Goal: Answer question/provide support: Share knowledge or assist other users

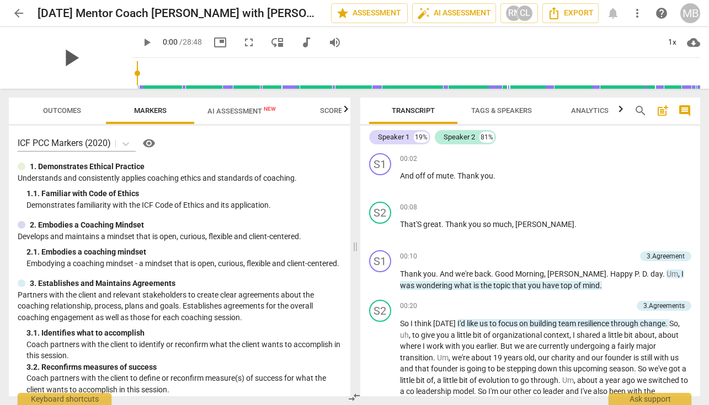
click at [63, 60] on span "play_arrow" at bounding box center [70, 58] width 29 height 29
drag, startPoint x: 696, startPoint y: 155, endPoint x: 692, endPoint y: 169, distance: 14.3
click at [692, 169] on div "S1 play_arrow pause 00:02 + Add competency keyboard_arrow_right And off of mute…" at bounding box center [530, 173] width 340 height 49
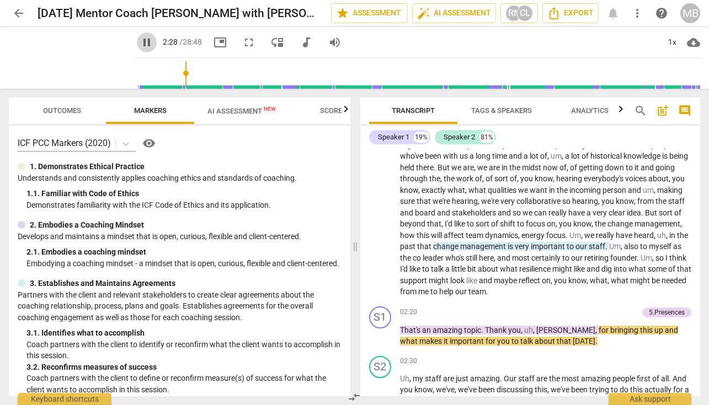
click at [140, 40] on span "pause" at bounding box center [146, 42] width 13 height 13
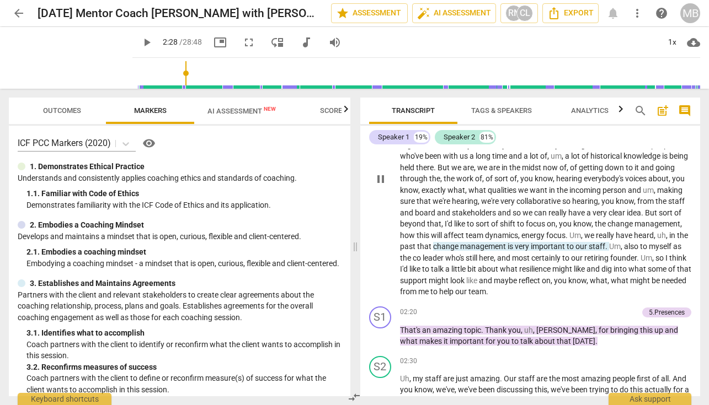
type input "149"
click at [598, 308] on p "Add competency" at bounding box center [611, 313] width 52 height 10
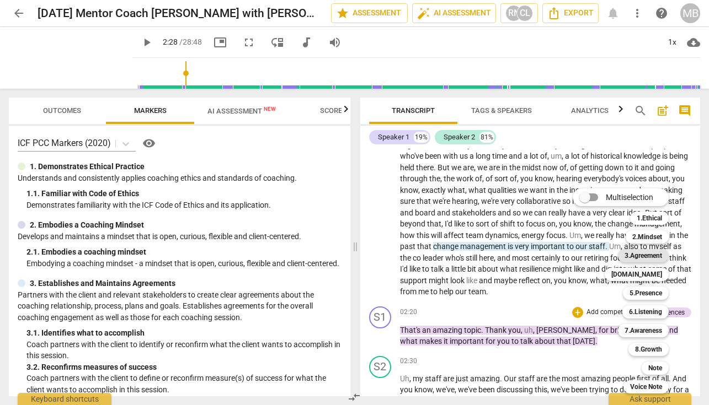
click at [641, 253] on b "3.Agreement" at bounding box center [642, 255] width 37 height 13
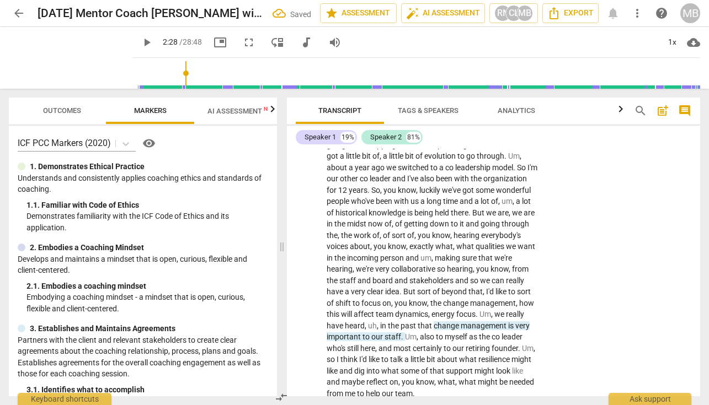
scroll to position [513, 0]
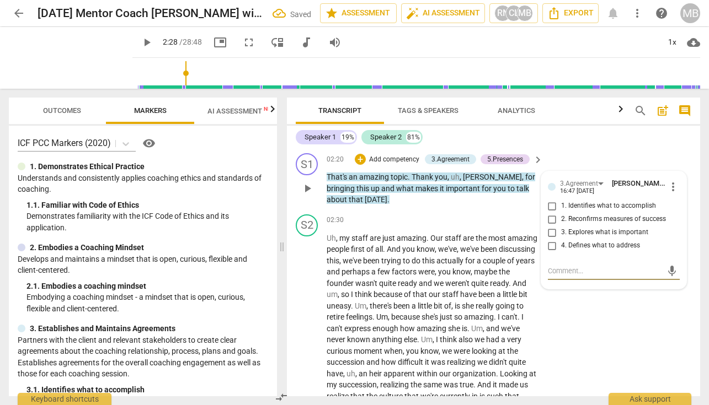
type textarea "M"
type textarea "Me"
type textarea "Men"
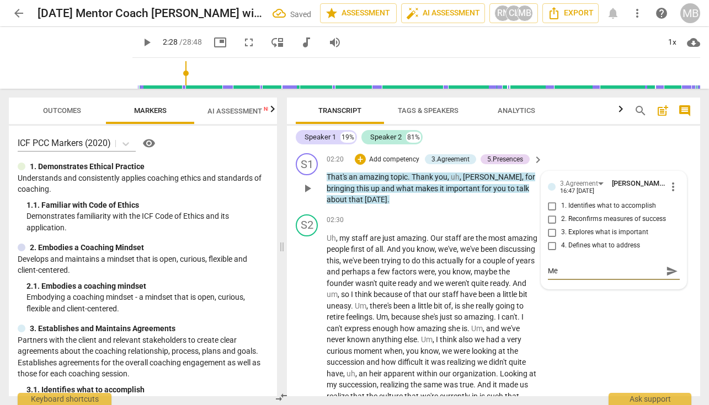
type textarea "Men"
type textarea "Ment"
type textarea "Menti"
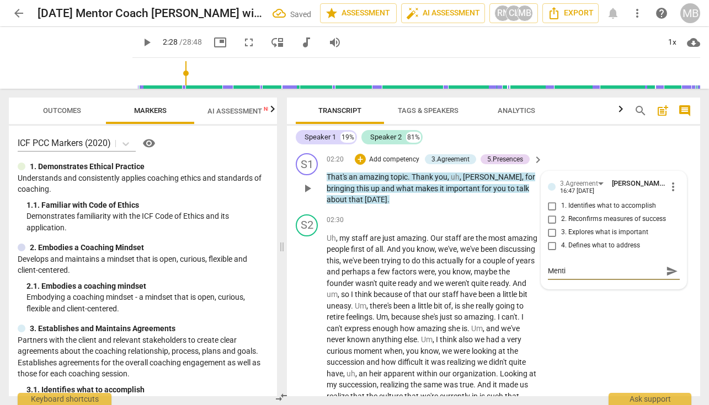
type textarea "Mentio"
type textarea "Mention"
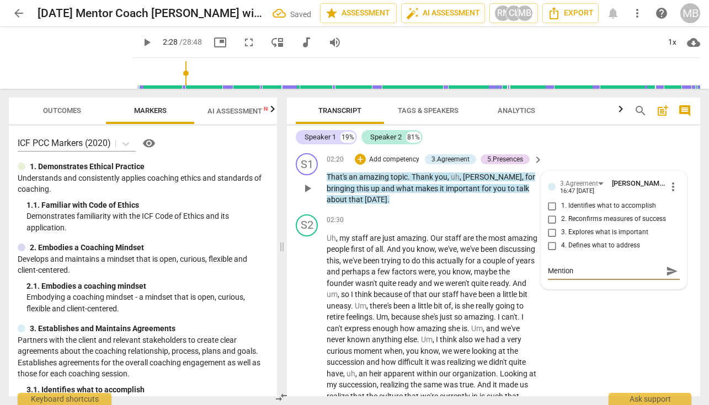
type textarea "Mention"
type textarea "Mention h"
type textarea "Mention he"
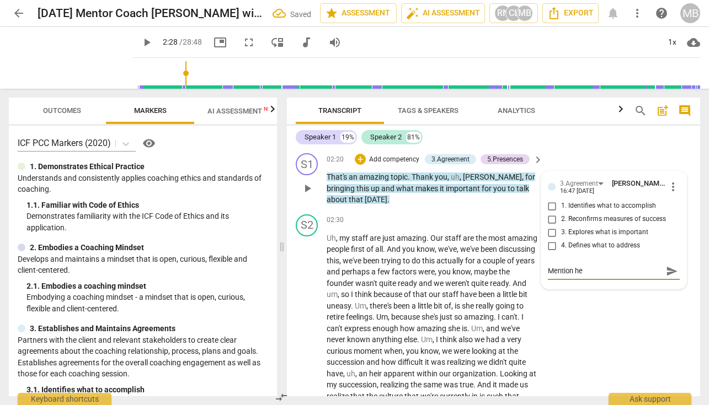
type textarea "Mention her"
type textarea "Mention her t"
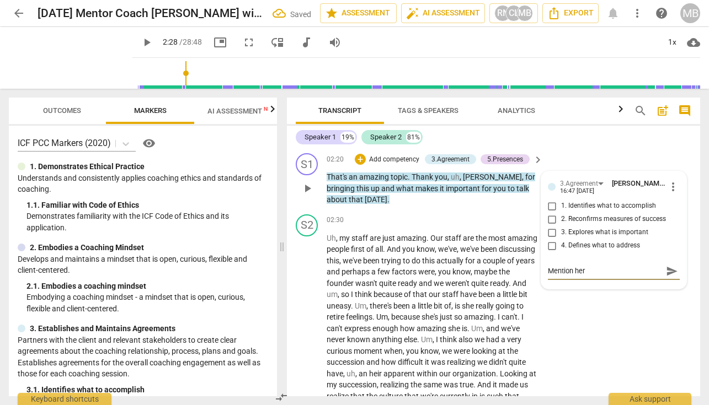
type textarea "Mention her t"
type textarea "Mention her to"
type textarea "Mention her top"
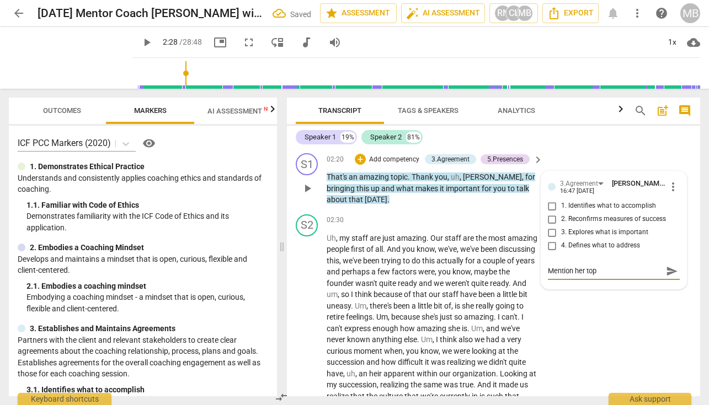
type textarea "Mention her topi"
type textarea "Mention her topic"
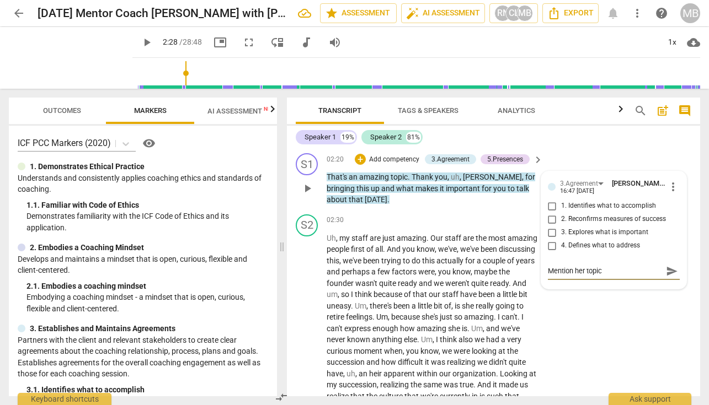
type textarea "Mention her topic"
type textarea "Mention her topic t"
type textarea "Mention her topic to"
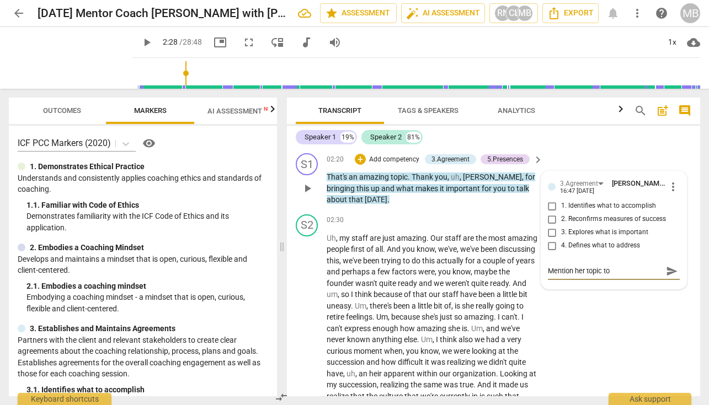
type textarea "Mention her topic to"
type textarea "Mention her topic to c"
type textarea "Mention her topic to co"
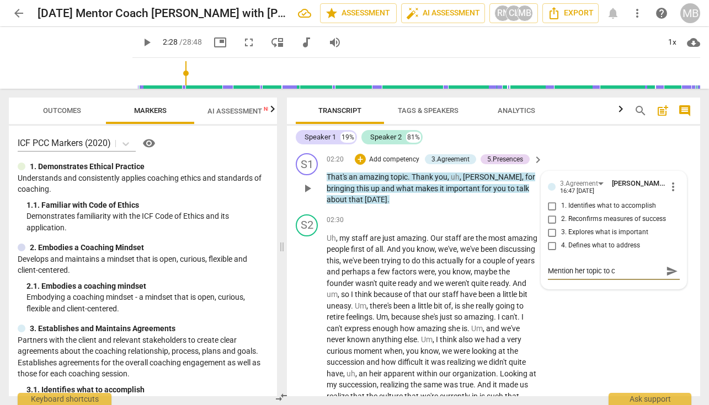
type textarea "Mention her topic to co"
type textarea "Mention her topic to con"
type textarea "Mention her topic to conf"
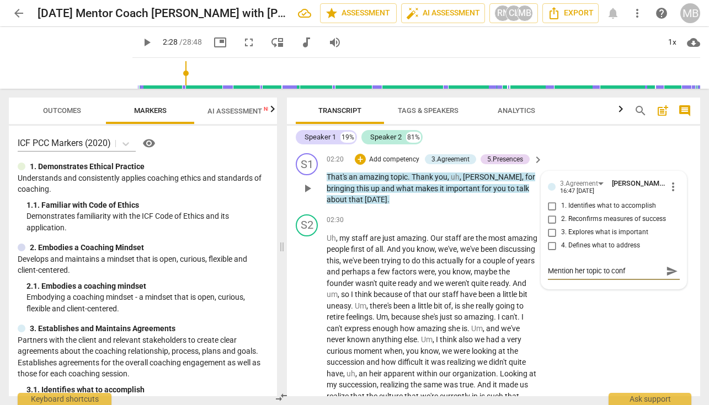
type textarea "Mention her topic to confi"
type textarea "Mention her topic to confir"
type textarea "Mention her topic to confirm"
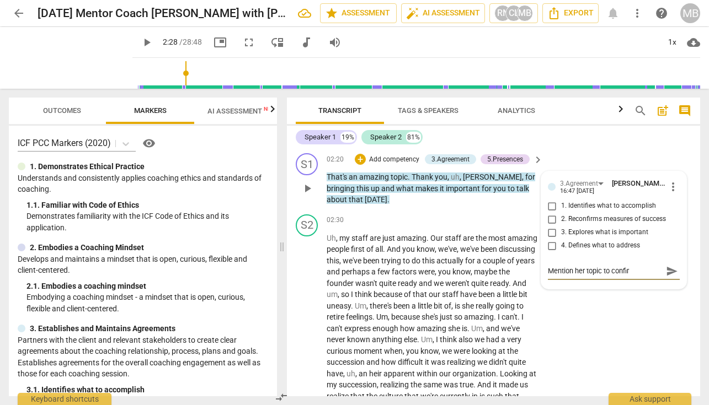
type textarea "Mention her topic to confirm"
type textarea "Mention her topic to confirm t"
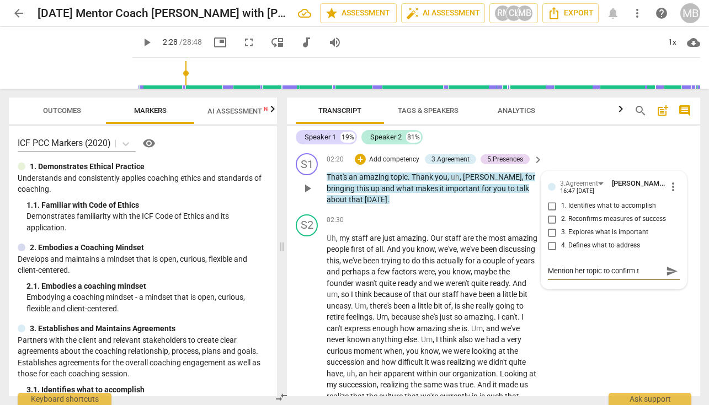
type textarea "Mention her topic to confirm th"
type textarea "Mention her topic to confirm the"
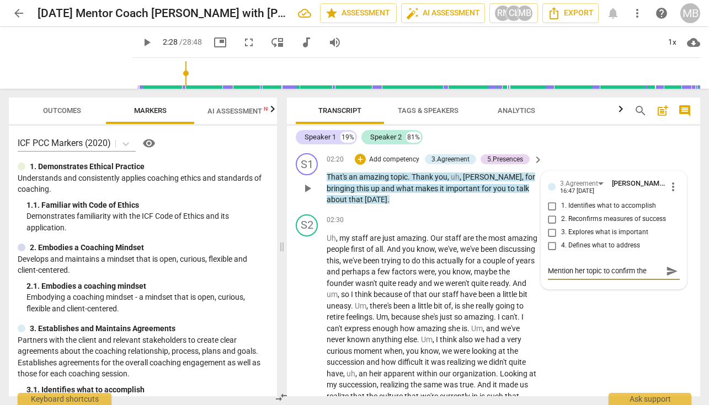
type textarea "Mention her topic to confirm the"
type textarea "Mention her topic to confirm the a"
type textarea "Mention her topic to confirm the ag"
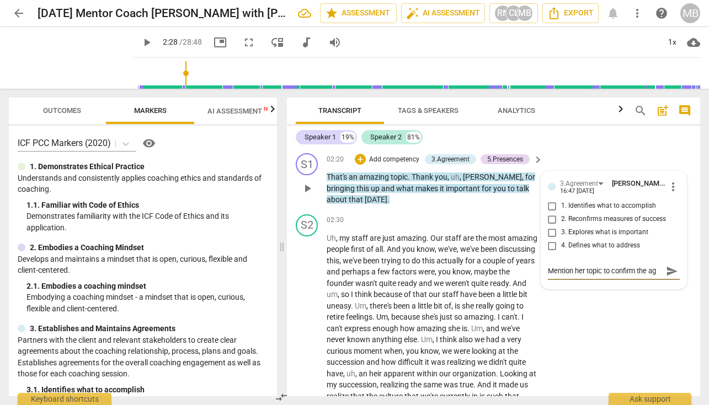
type textarea "Mention her topic to confirm the agr"
type textarea "Mention her topic to confirm the agre"
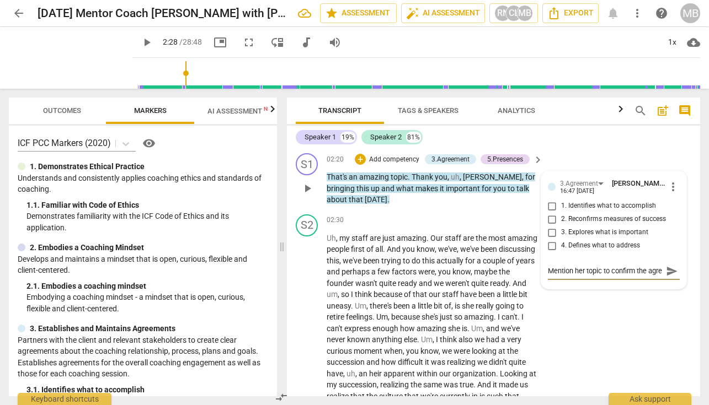
type textarea "Mention her topic to confirm the agree"
type textarea "Mention her topic to confirm the agreem"
type textarea "Mention her topic to confirm the agreeme"
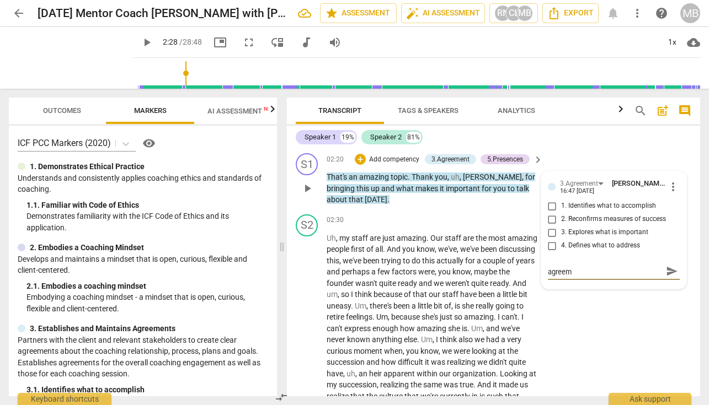
type textarea "Mention her topic to confirm the agreeme"
type textarea "Mention her topic to confirm the agreemen"
type textarea "Mention her topic to confirm the agreement"
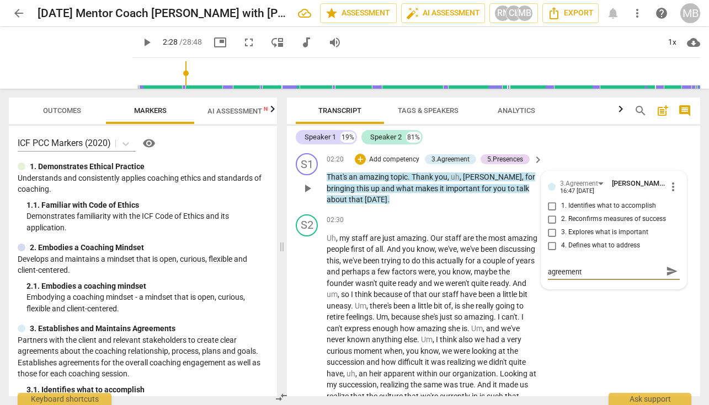
scroll to position [0, 0]
type textarea "Mention her topic to confirm the agreement"
type textarea "Mention her topic to confirm the agreement ;"
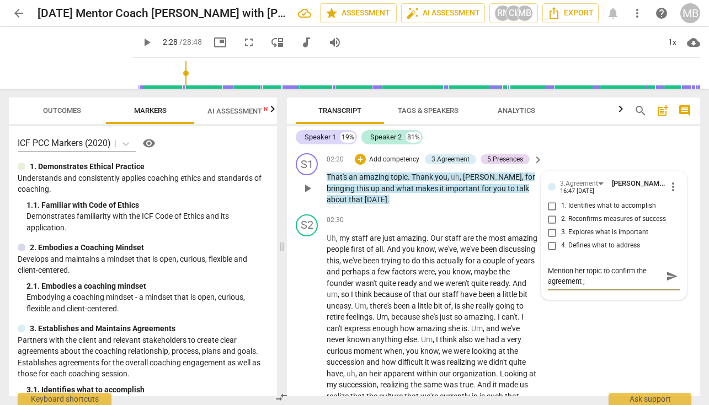
type textarea "Mention her topic to confirm the agreement ;-"
type textarea "Mention her topic to confirm the agreement ;-)"
click at [669, 277] on span "send" at bounding box center [672, 276] width 12 height 12
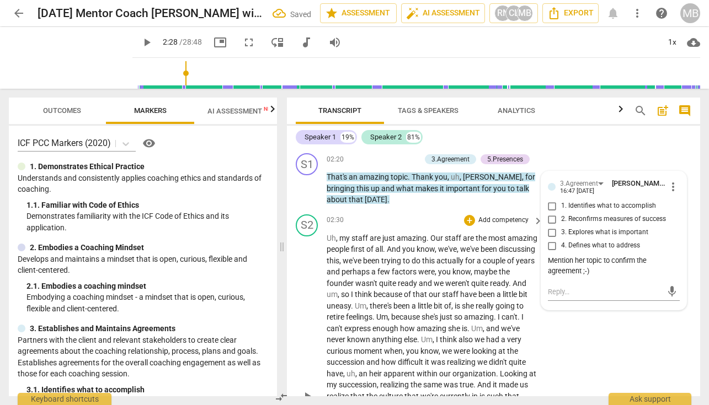
click at [473, 226] on div "+ Add competency" at bounding box center [497, 220] width 66 height 11
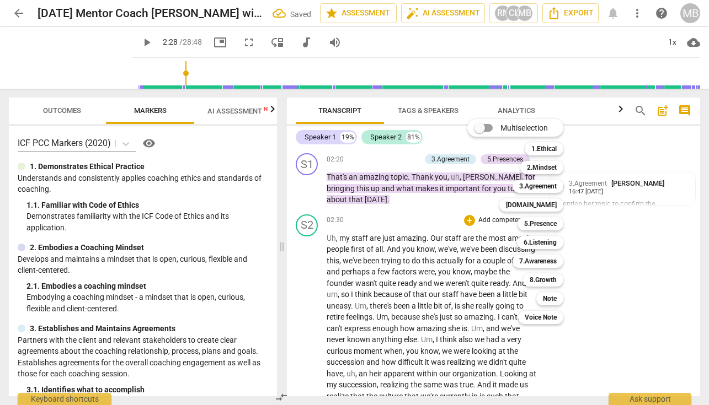
click at [365, 208] on div at bounding box center [354, 202] width 709 height 405
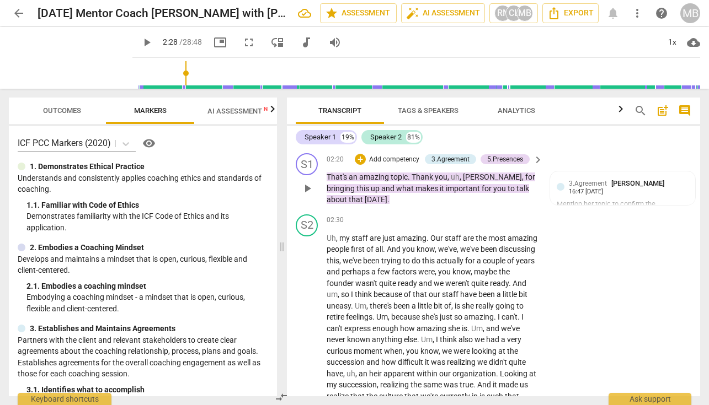
click at [428, 195] on p "That's an amazing topic . Thank you , [PERSON_NAME] , [PERSON_NAME] , for bring…" at bounding box center [431, 188] width 211 height 34
click at [446, 193] on span "important" at bounding box center [464, 188] width 36 height 9
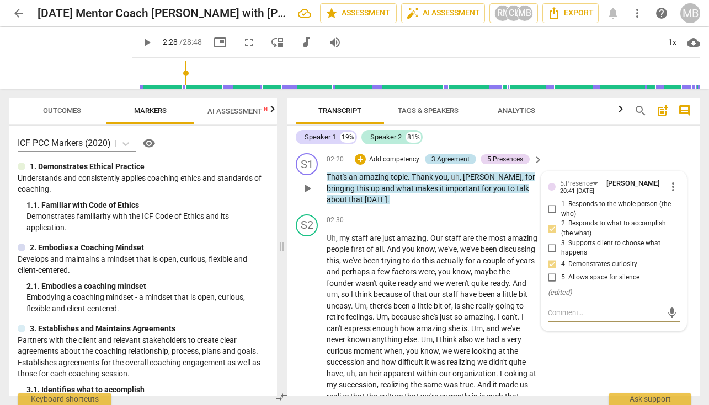
click at [455, 161] on div "3.Agreement" at bounding box center [450, 159] width 38 height 10
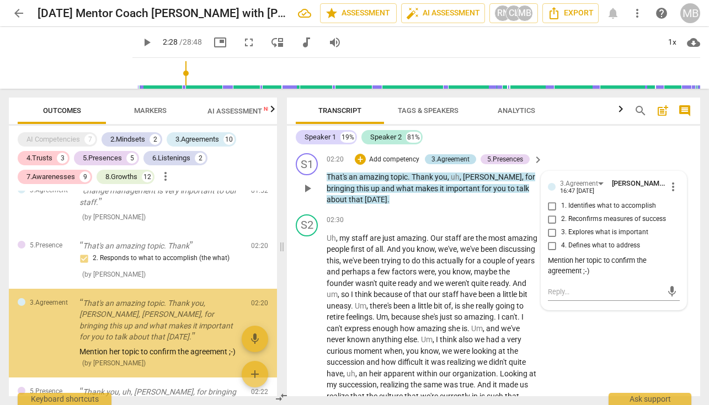
scroll to position [182, 0]
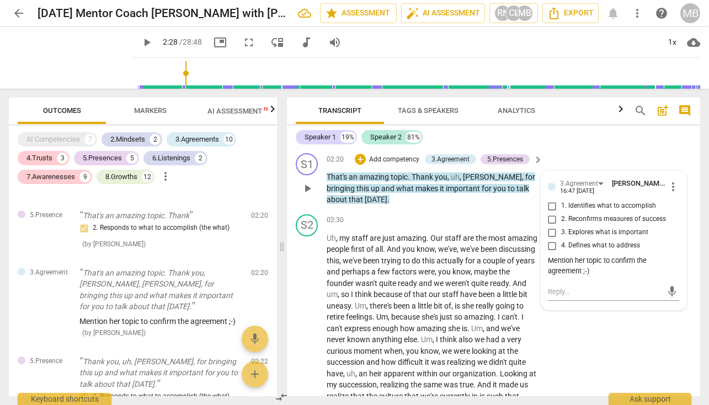
click at [550, 234] on input "3. Explores what is important" at bounding box center [552, 232] width 18 height 13
checkbox input "true"
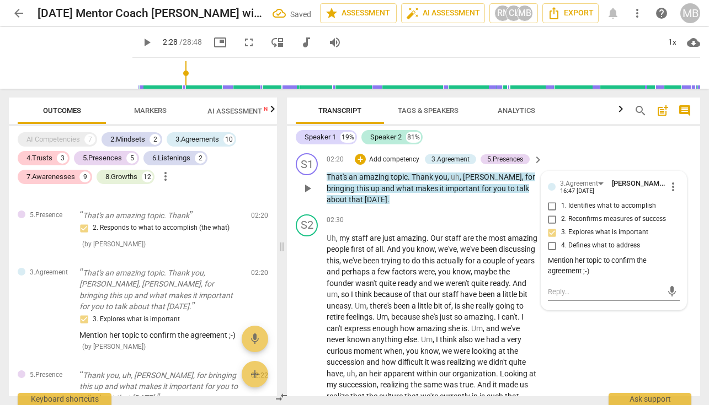
click at [592, 274] on div "Mention her topic to confirm the agreement ;-)" at bounding box center [614, 266] width 132 height 21
click at [604, 260] on div "Mention her topic to confirm the agreement ;-)" at bounding box center [614, 266] width 132 height 21
click at [577, 272] on div "Mention her topic to confirm the agreement ;-)" at bounding box center [614, 266] width 132 height 21
click at [578, 272] on div "Mention her topic to confirm the agreement ;-)" at bounding box center [614, 266] width 132 height 21
click at [427, 213] on div "S2 play_arrow pause 02:30 + Add competency keyboard_arrow_right Uh , my staff a…" at bounding box center [493, 387] width 413 height 355
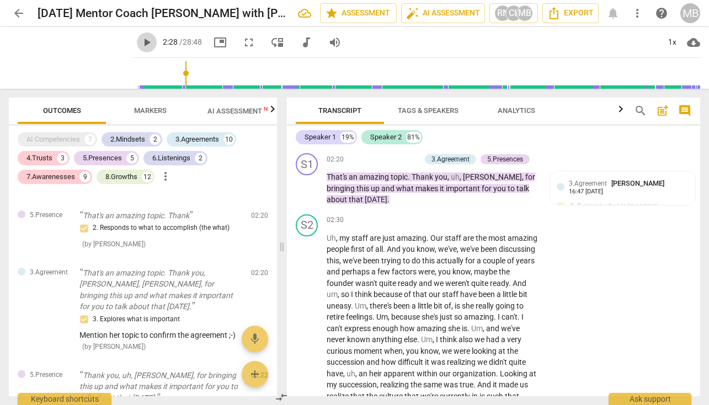
click at [140, 39] on span "play_arrow" at bounding box center [146, 42] width 13 height 13
click at [140, 42] on span "pause" at bounding box center [146, 42] width 13 height 13
click at [140, 41] on span "play_arrow" at bounding box center [146, 42] width 13 height 13
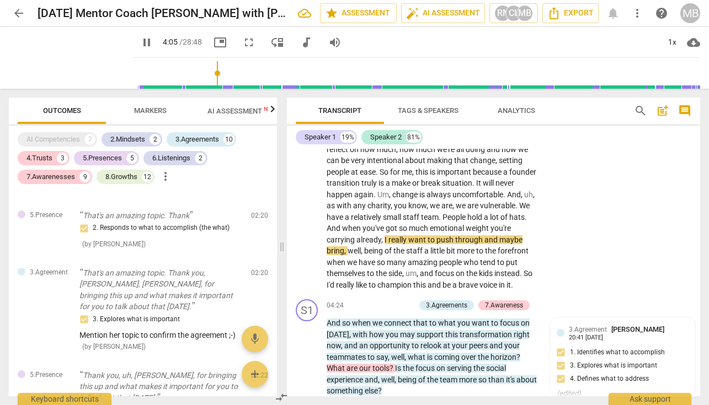
scroll to position [809, 0]
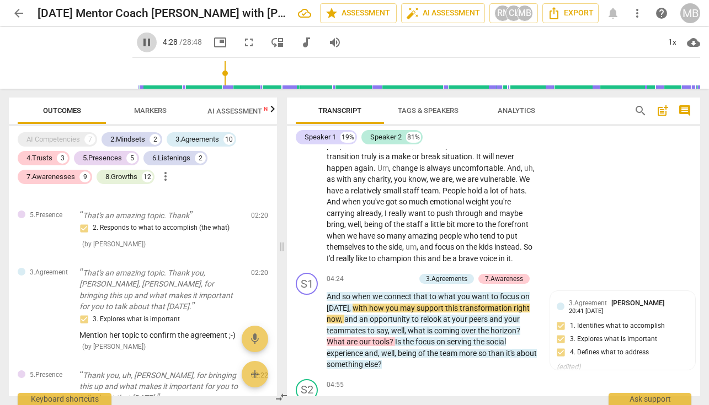
click at [140, 39] on span "pause" at bounding box center [146, 42] width 13 height 13
type input "269"
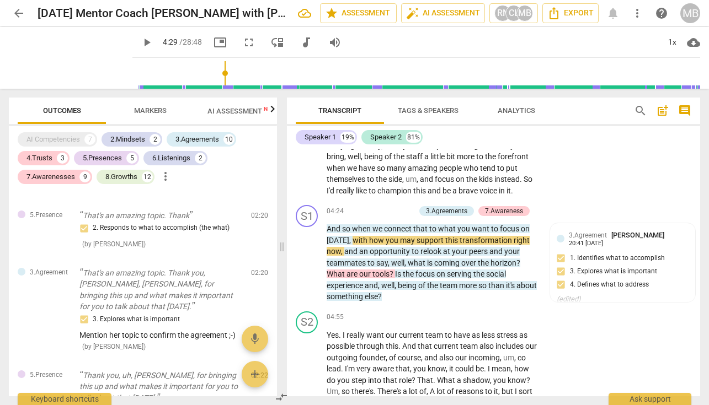
scroll to position [890, 0]
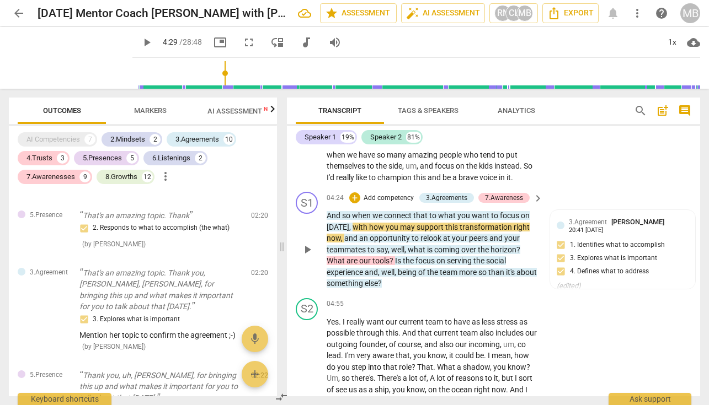
click at [438, 229] on span "support" at bounding box center [430, 227] width 29 height 9
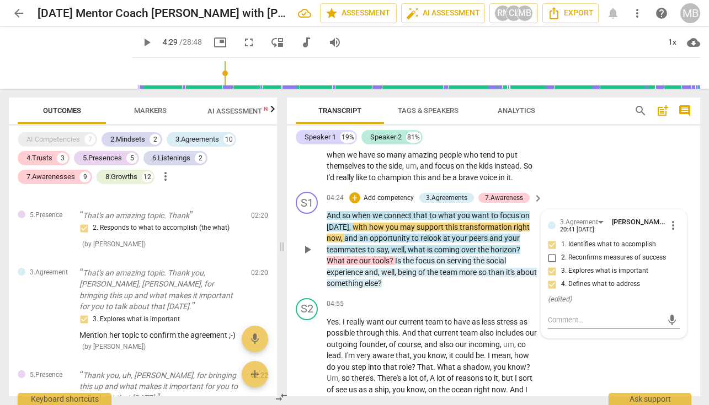
click at [583, 198] on div "S1 play_arrow pause 04:24 + Add competency 3.Agreements 7.Awareness keyboard_ar…" at bounding box center [493, 240] width 413 height 106
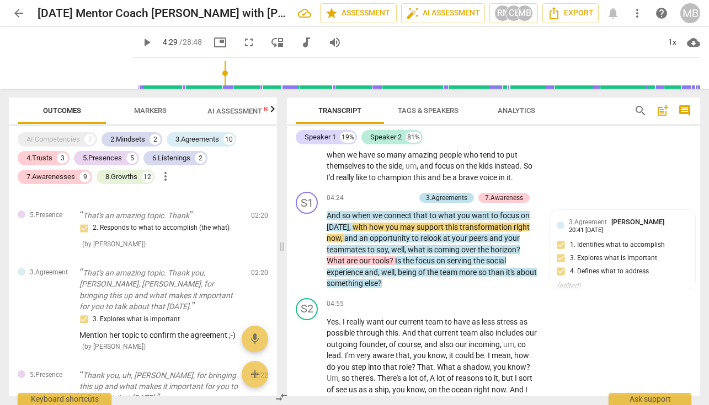
click at [452, 199] on div "3.Agreements" at bounding box center [446, 198] width 41 height 10
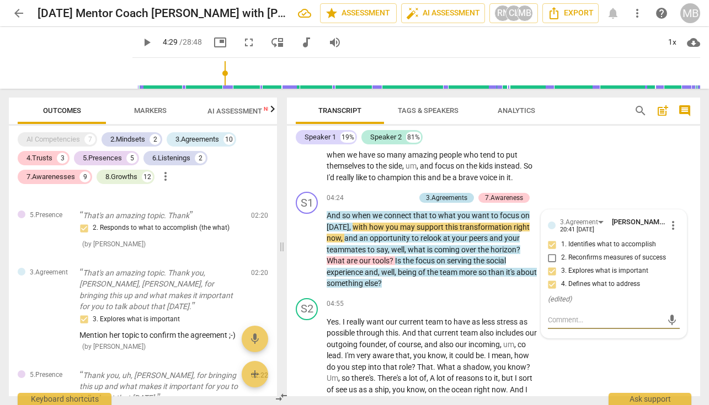
scroll to position [682, 0]
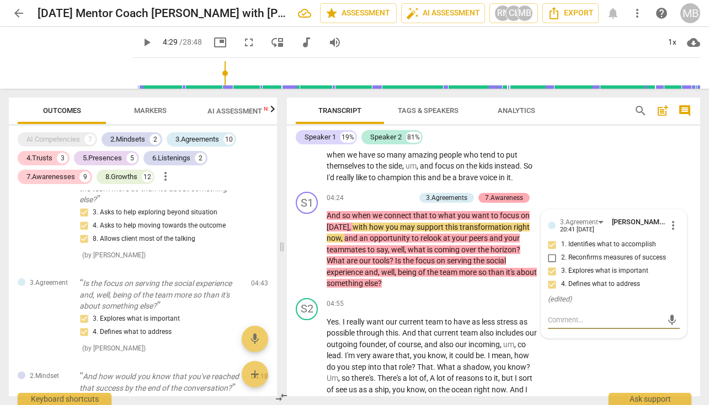
click at [496, 200] on div "7.Awareness" at bounding box center [504, 198] width 38 height 10
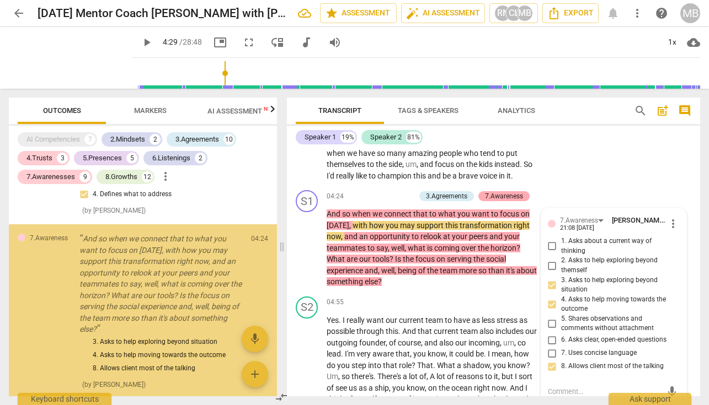
scroll to position [550, 0]
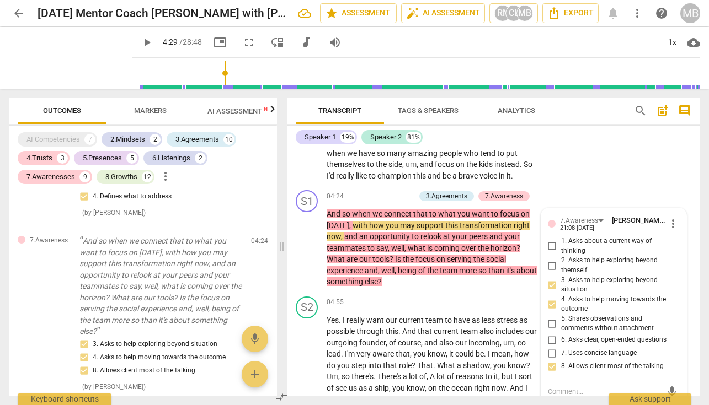
type textarea "Y"
type textarea "Ye"
type textarea "Yes"
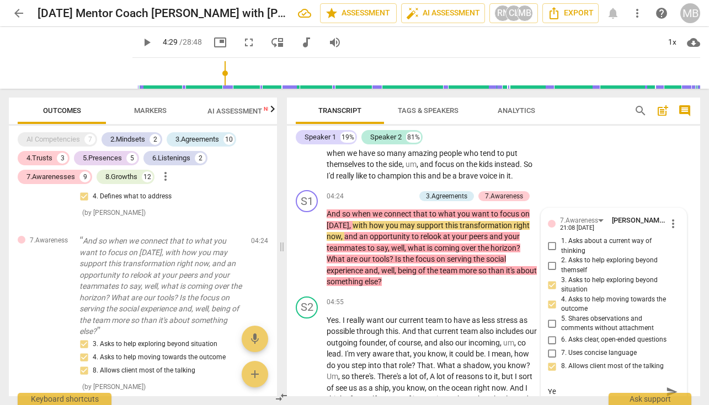
type textarea "Yes"
type textarea "Yes y"
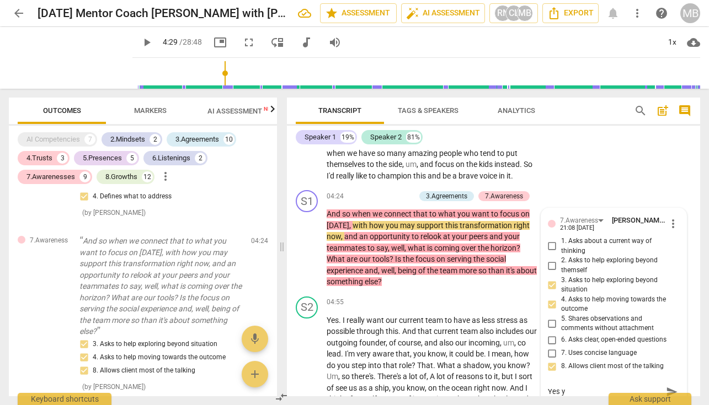
type textarea "Yes yo"
type textarea "Yes you"
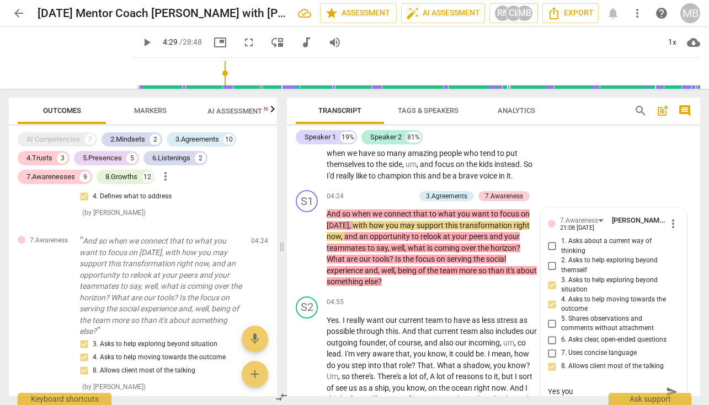
type textarea "Yes you"
type textarea "Yes you a"
type textarea "Yes you ar"
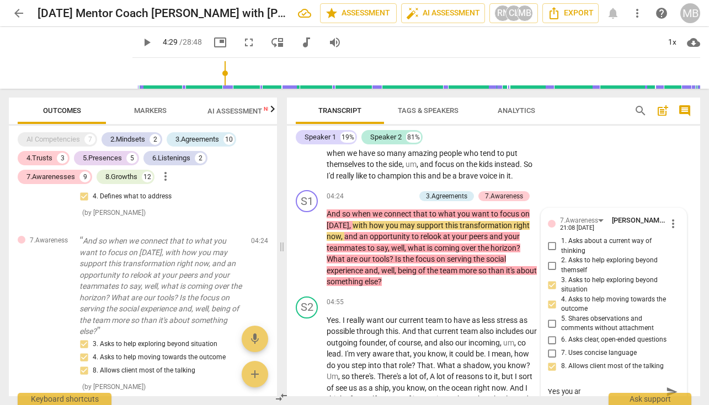
type textarea "Yes you are"
type textarea "Yes you are e"
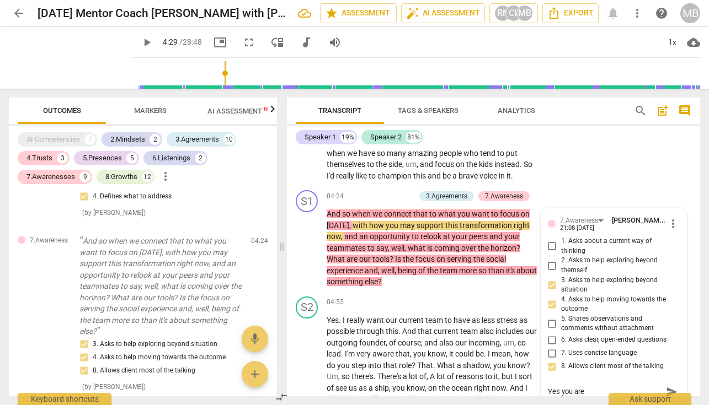
type textarea "Yes you are e"
type textarea "Yes you are ex"
type textarea "Yes you are exp"
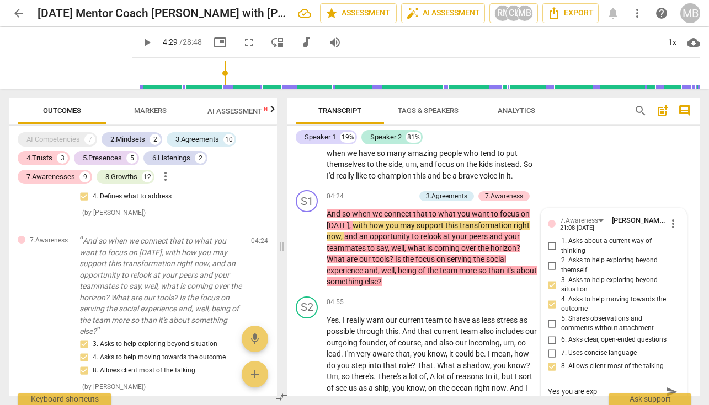
type textarea "Yes you are expl"
type textarea "Yes you are explo"
type textarea "Yes you are explor"
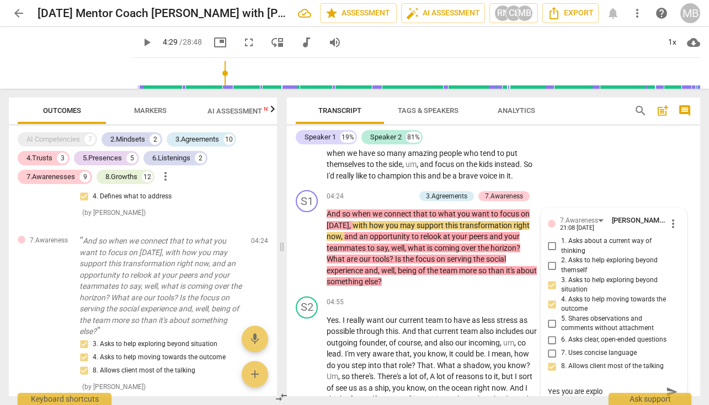
type textarea "Yes you are explor"
type textarea "Yes you are explori"
type textarea "Yes you are explorin"
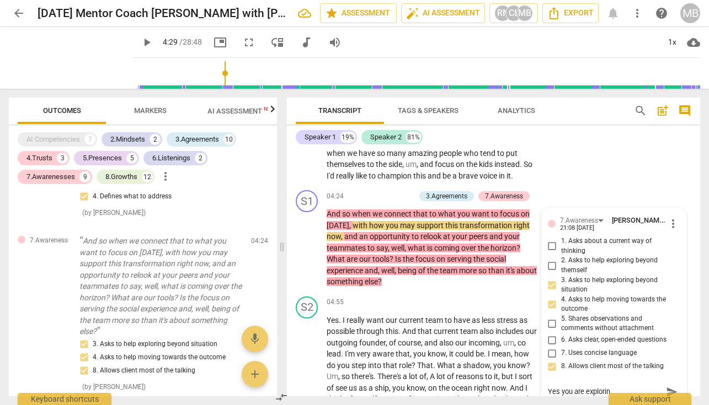
type textarea "Yes you are exploring"
type textarea "Yes you are exploring t"
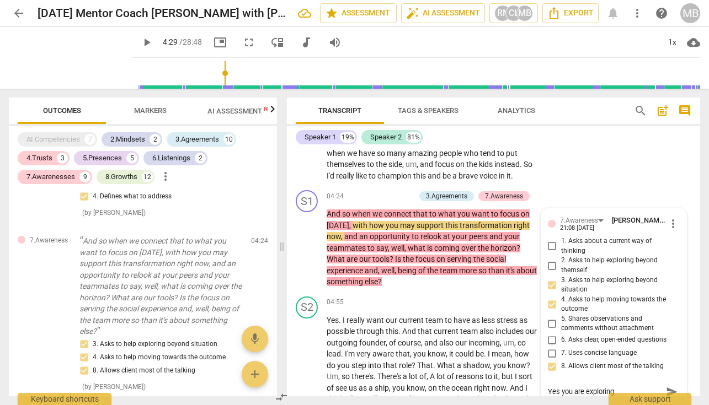
type textarea "Yes you are exploring t"
type textarea "Yes you are exploring th"
type textarea "Yes you are exploring the"
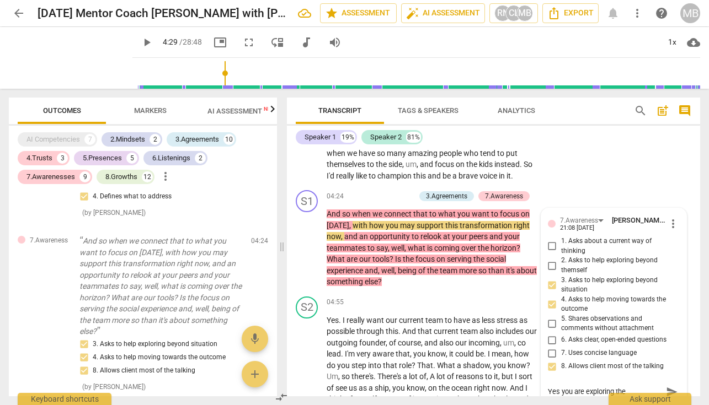
type textarea "Yes you are exploring the"
type textarea "Yes you are exploring the a"
type textarea "Yes you are exploring the ag"
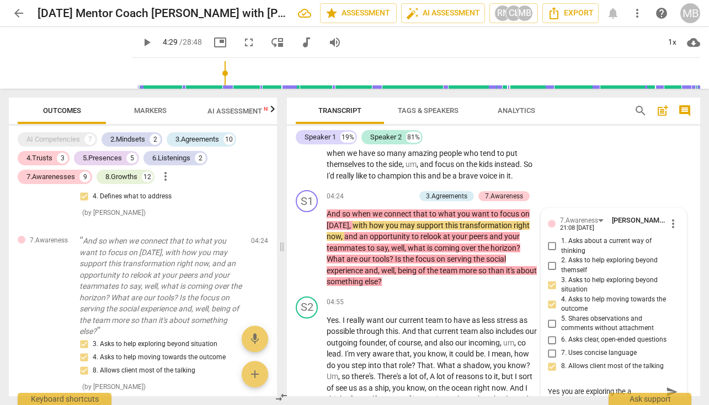
type textarea "Yes you are exploring the ag"
type textarea "Yes you are exploring the agr"
type textarea "Yes you are exploring the agre"
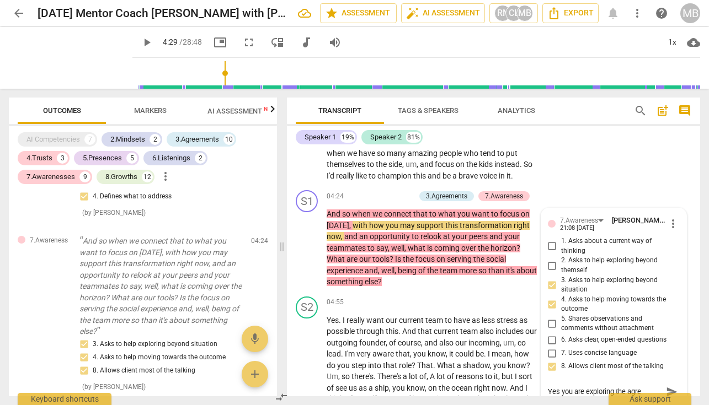
type textarea "Yes you are exploring the agree"
type textarea "Yes you are exploring the agreem"
type textarea "Yes you are exploring the agreeme"
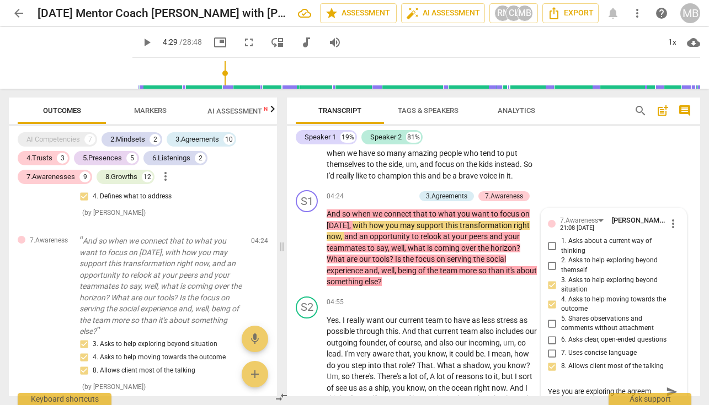
type textarea "Yes you are exploring the agreeme"
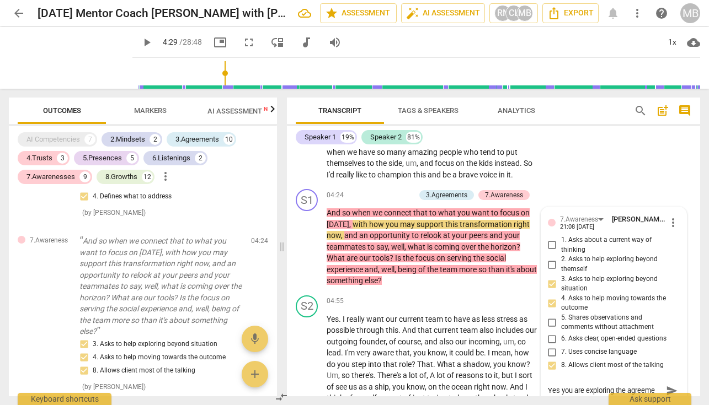
type textarea "Yes you are exploring the agreemen"
type textarea "Yes you are exploring the agreement"
type textarea "Yes you are exploring the agreement!"
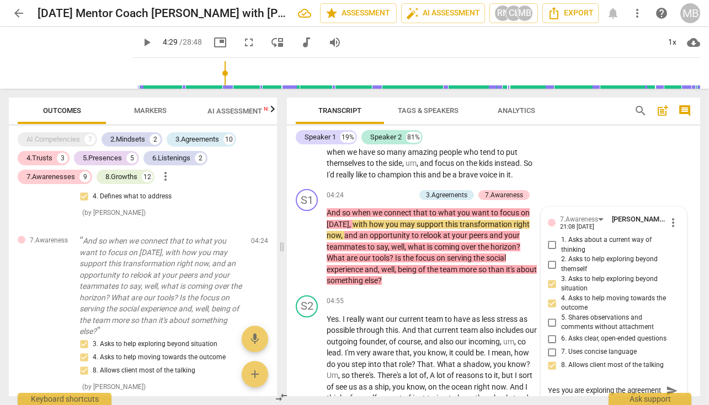
type textarea "Yes you are exploring the agreement!"
type textarea "Yes you are exploring the agreement! I"
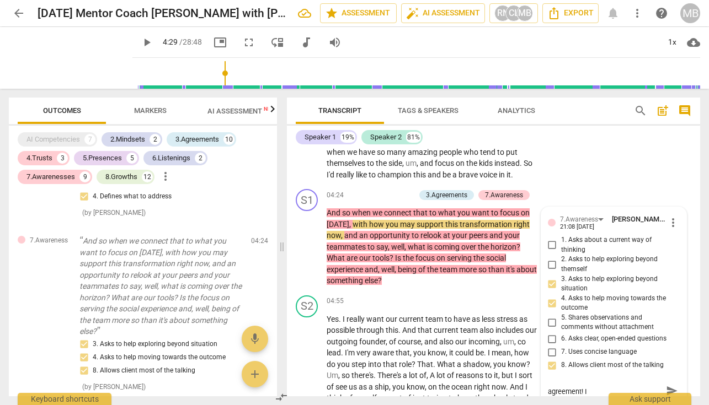
type textarea "Yes you are exploring the agreement! If"
type textarea "Yes you are exploring the agreement! If I"
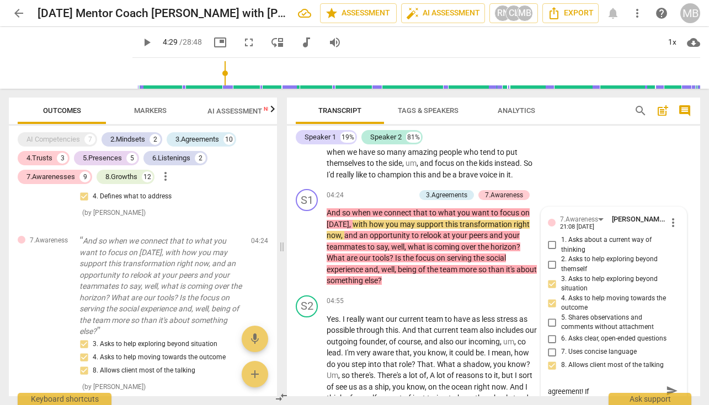
type textarea "Yes you are exploring the agreement! If I"
type textarea "Yes you are exploring the agreement! If I m"
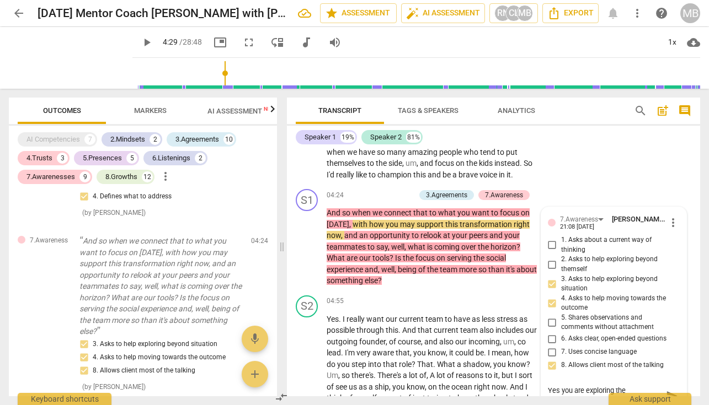
type textarea "Yes you are exploring the agreement! If I ma"
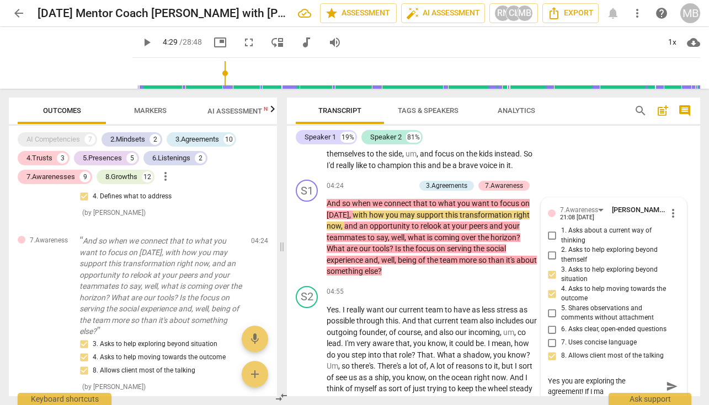
type textarea "Yes you are exploring the agreement! If I may"
type textarea "Yes you are exploring the agreement! If I may,"
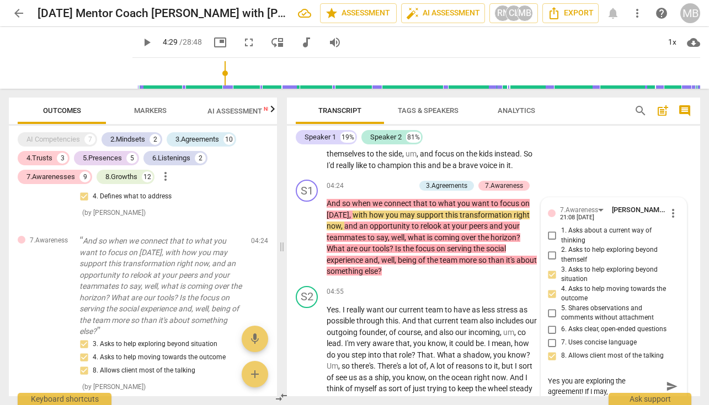
type textarea "Yes you are exploring the agreement! If I may,"
type textarea "Yes you are exploring the agreement! If I may, t"
type textarea "Yes you are exploring the agreement! If I may, tr"
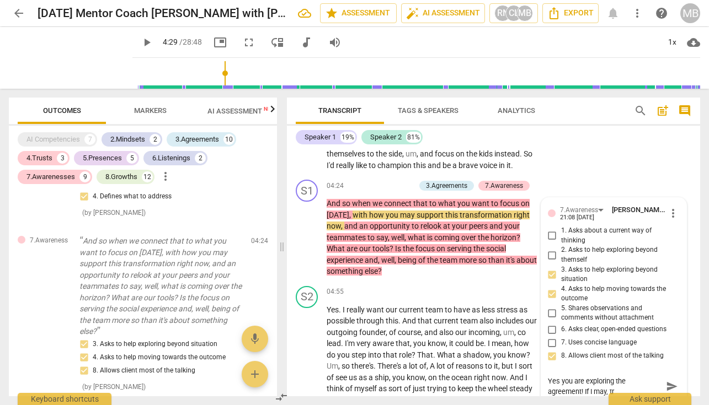
type textarea "Yes you are exploring the agreement! If I may, try"
type textarea "Yes you are exploring the agreement! If I may, try t"
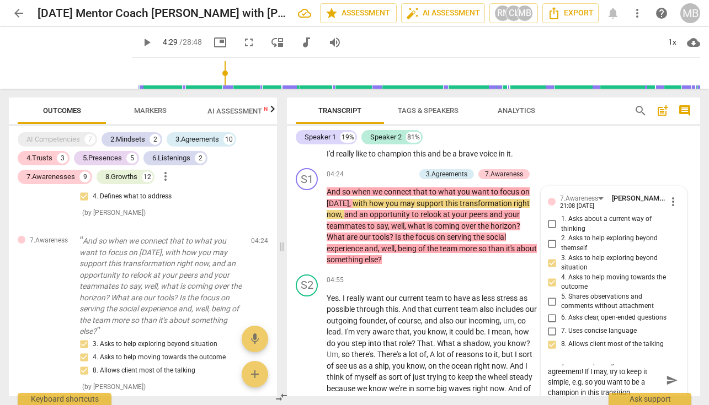
scroll to position [8, 0]
drag, startPoint x: 634, startPoint y: 388, endPoint x: 584, endPoint y: 379, distance: 49.9
click at [584, 379] on textarea "Yes you are exploring the agreement! If I may, try to keep it simple, e.g. so y…" at bounding box center [605, 379] width 114 height 31
click at [427, 250] on span "of" at bounding box center [422, 248] width 9 height 9
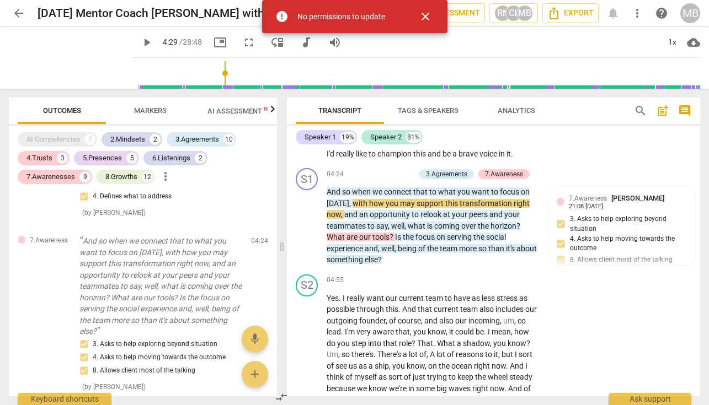
click at [140, 42] on span "play_arrow" at bounding box center [146, 42] width 13 height 13
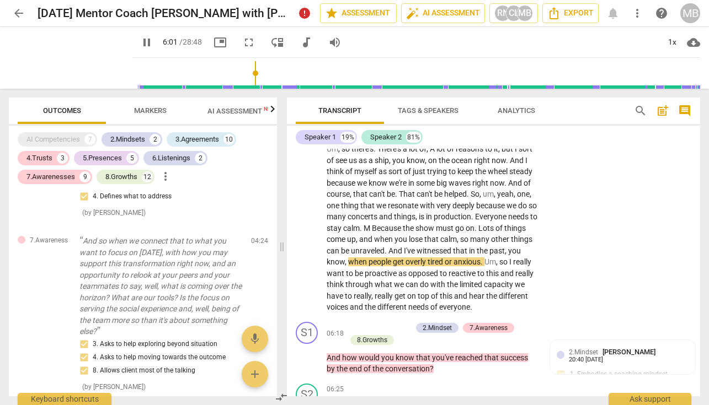
scroll to position [1119, 0]
click at [140, 44] on span "pause" at bounding box center [146, 42] width 13 height 13
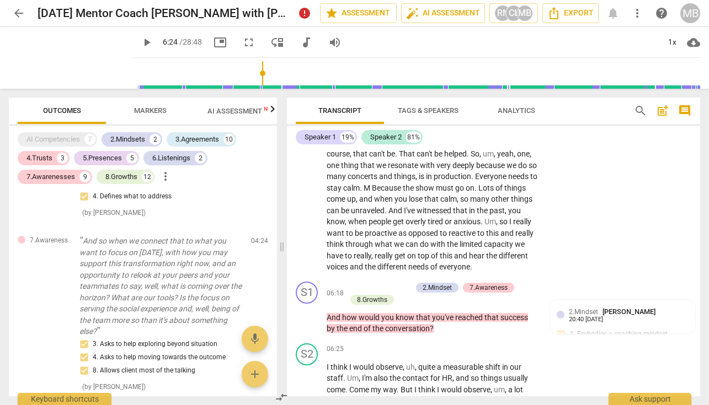
scroll to position [1173, 0]
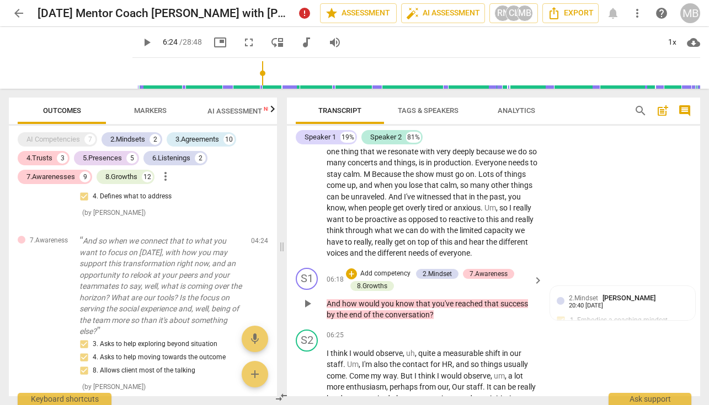
click at [498, 308] on span "that" at bounding box center [492, 303] width 16 height 9
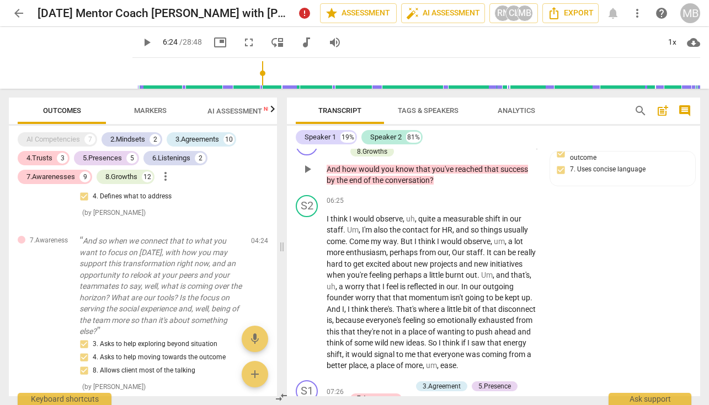
scroll to position [0, 0]
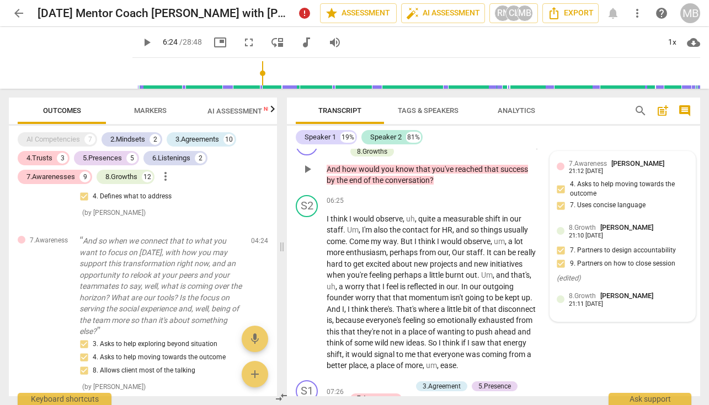
click at [603, 168] on span "7.Awareness" at bounding box center [587, 164] width 38 height 8
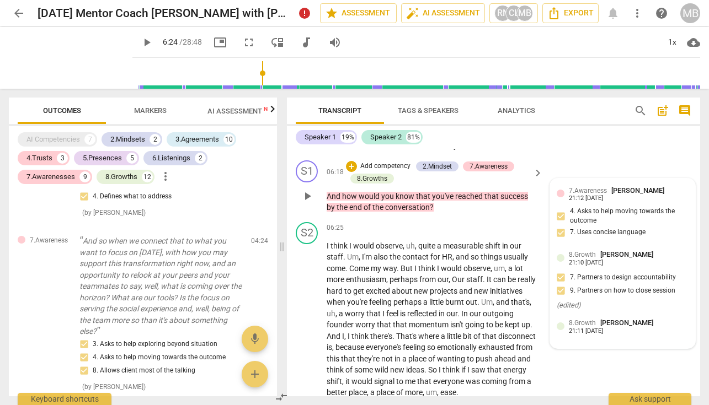
click at [584, 303] on div "( edited )" at bounding box center [622, 306] width 132 height 10
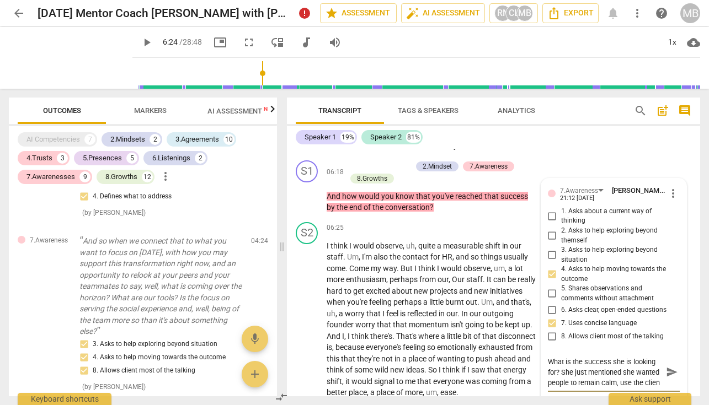
scroll to position [9, 0]
click at [548, 242] on input "2. Asks to help exploring beyond themself" at bounding box center [552, 235] width 18 height 13
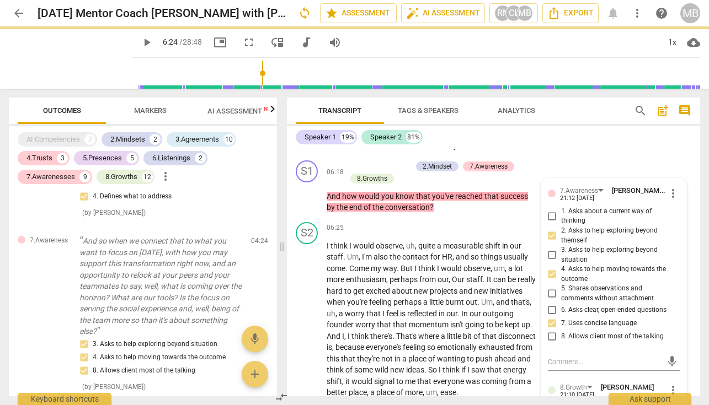
scroll to position [0, 0]
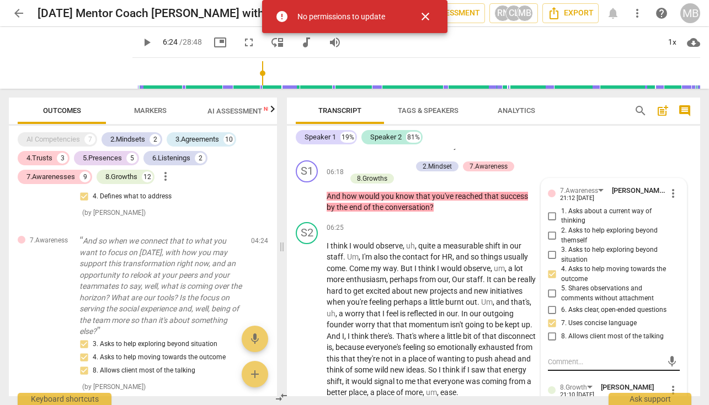
click at [579, 360] on div "mic" at bounding box center [614, 362] width 132 height 18
click at [574, 361] on textarea at bounding box center [605, 362] width 114 height 10
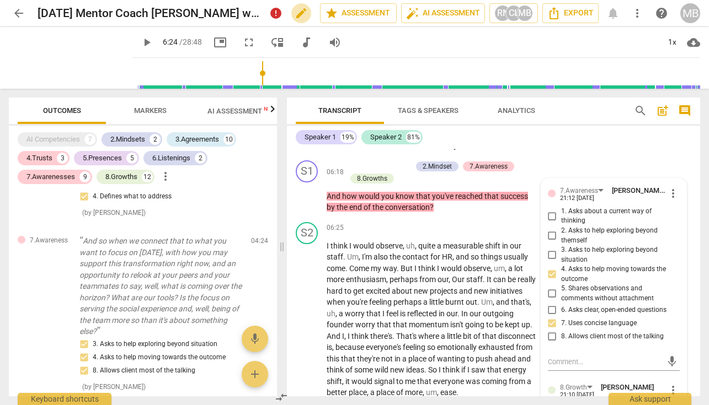
click at [299, 8] on span "edit" at bounding box center [300, 13] width 13 height 13
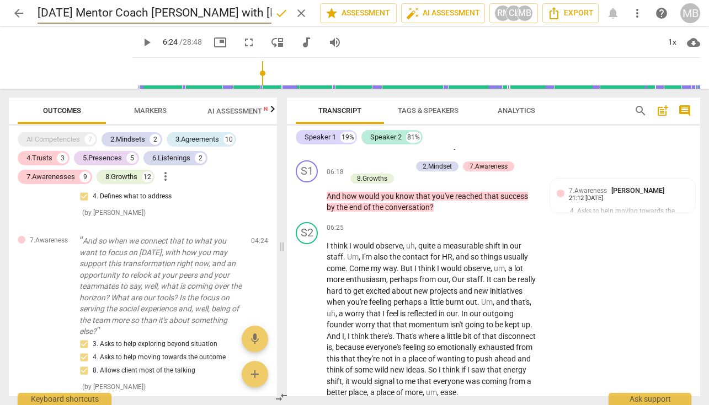
scroll to position [0, 92]
click at [277, 10] on span "done" at bounding box center [281, 13] width 13 height 13
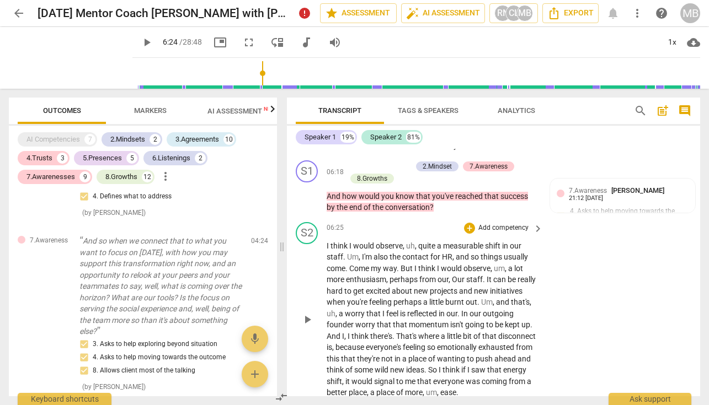
click at [387, 250] on span "observe" at bounding box center [388, 246] width 27 height 9
click at [466, 234] on div "+" at bounding box center [469, 228] width 11 height 11
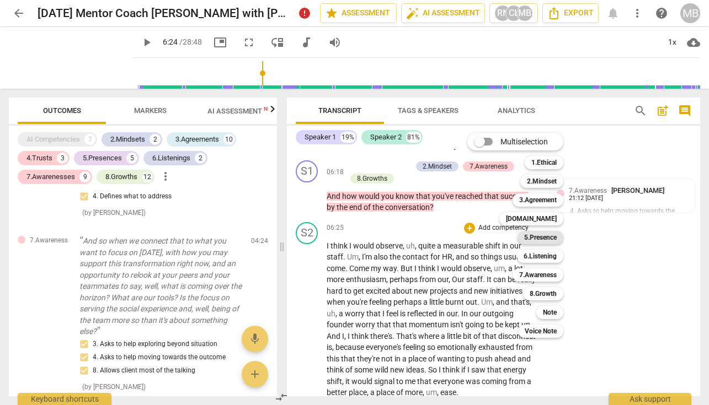
click at [535, 236] on b "5.Presence" at bounding box center [540, 237] width 33 height 13
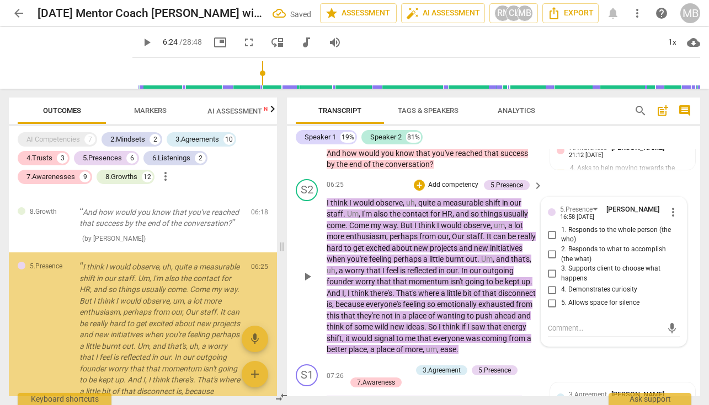
scroll to position [1133, 0]
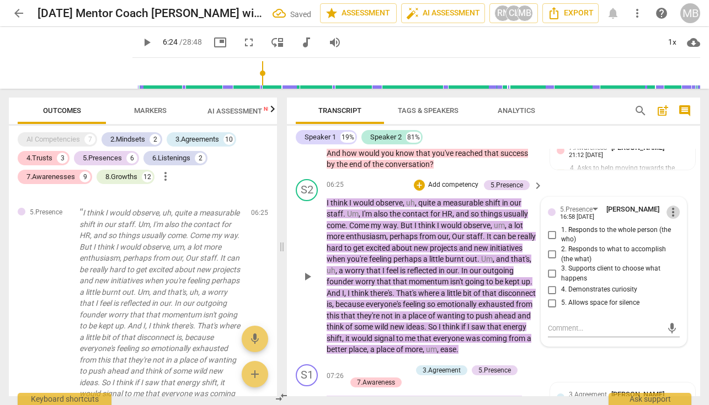
click at [668, 219] on span "more_vert" at bounding box center [672, 212] width 13 height 13
click at [674, 238] on li "Delete" at bounding box center [680, 240] width 38 height 21
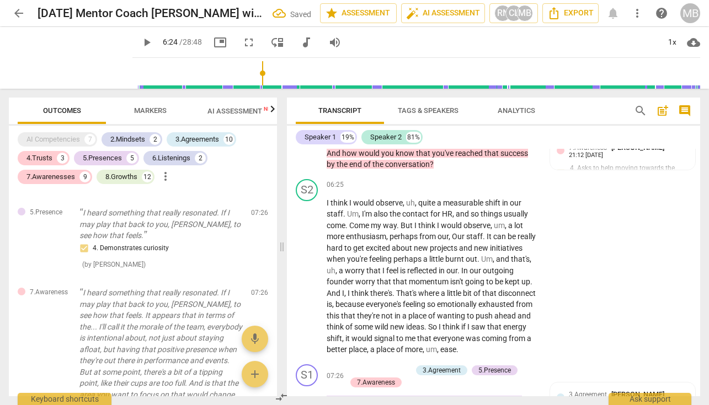
scroll to position [1254, 0]
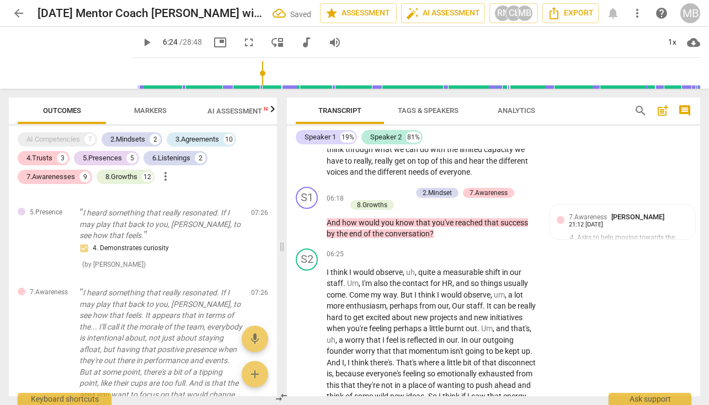
click at [386, 198] on p "Add competency" at bounding box center [385, 193] width 52 height 10
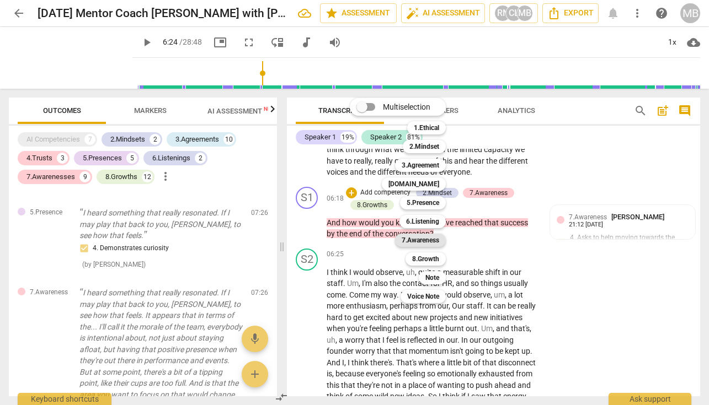
click at [419, 239] on b "7.Awareness" at bounding box center [419, 240] width 37 height 13
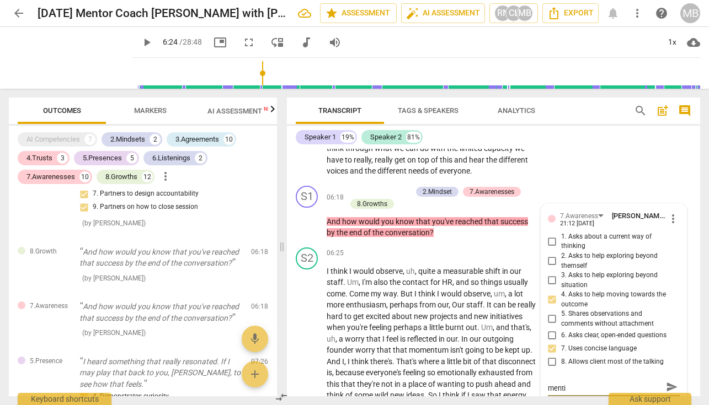
scroll to position [1265, 0]
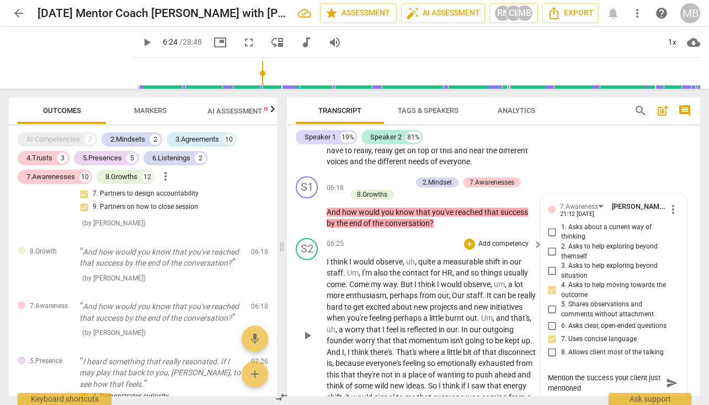
drag, startPoint x: 571, startPoint y: 381, endPoint x: 534, endPoint y: 381, distance: 37.5
click at [534, 381] on div "S1 play_arrow pause 00:02 + Add competency keyboard_arrow_right And off of mute…" at bounding box center [493, 273] width 413 height 248
drag, startPoint x: 613, startPoint y: 384, endPoint x: 602, endPoint y: 384, distance: 11.0
click at [602, 384] on textarea "Use the words for the success your client just mentioned" at bounding box center [605, 383] width 114 height 21
click at [615, 390] on textarea "Use the words for success your client just mentioned" at bounding box center [605, 383] width 114 height 21
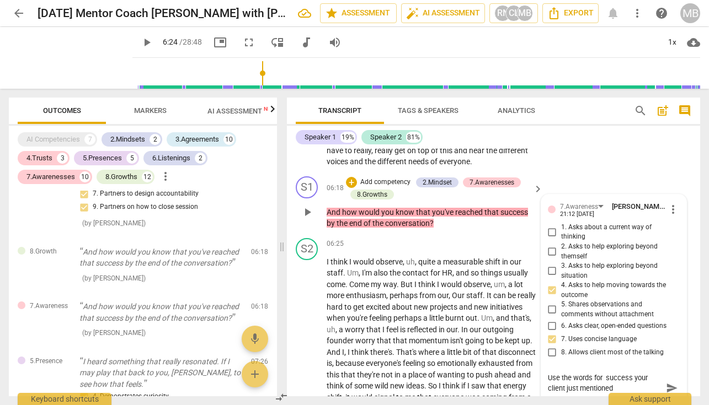
scroll to position [1275, 0]
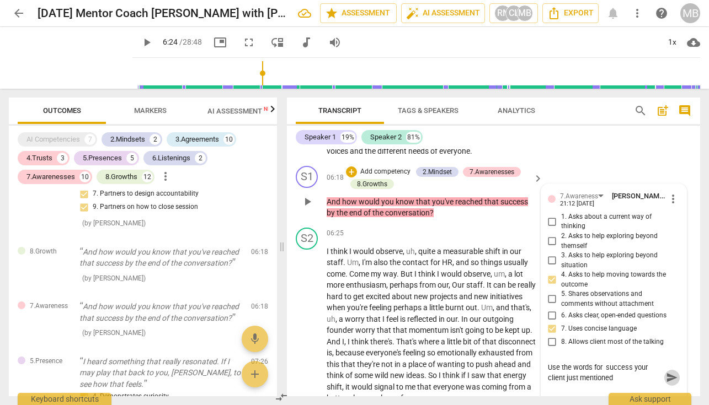
click at [669, 379] on span "send" at bounding box center [672, 378] width 12 height 12
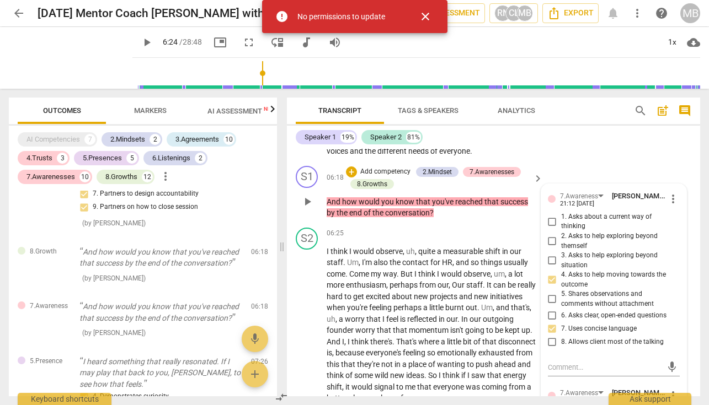
click at [376, 177] on p "Add competency" at bounding box center [385, 172] width 52 height 10
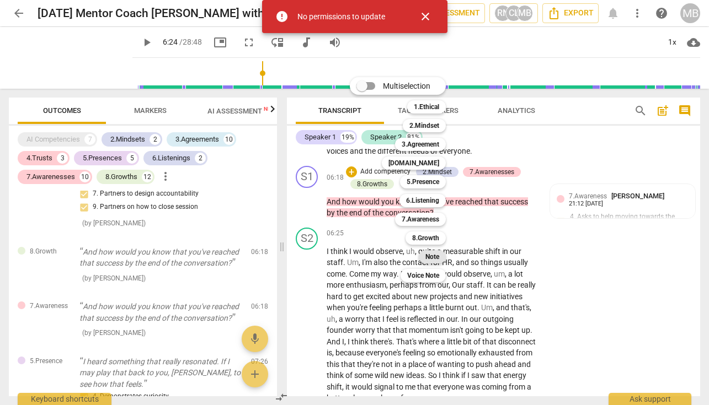
click at [430, 255] on b "Note" at bounding box center [432, 256] width 14 height 13
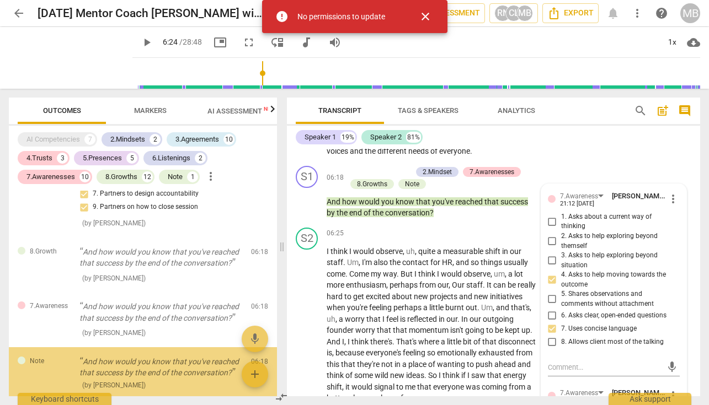
scroll to position [1091, 0]
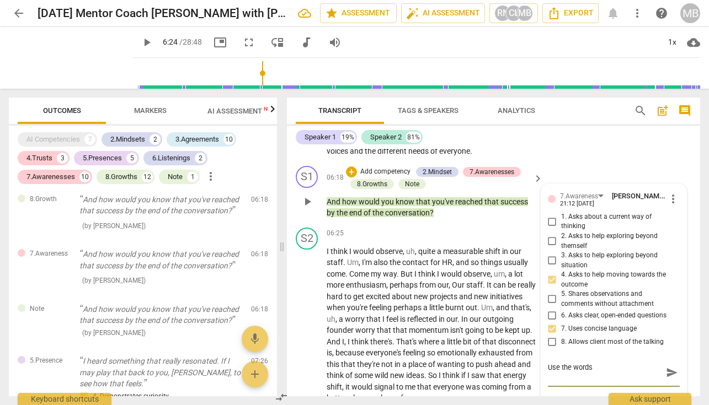
click at [668, 377] on span "send" at bounding box center [672, 373] width 12 height 12
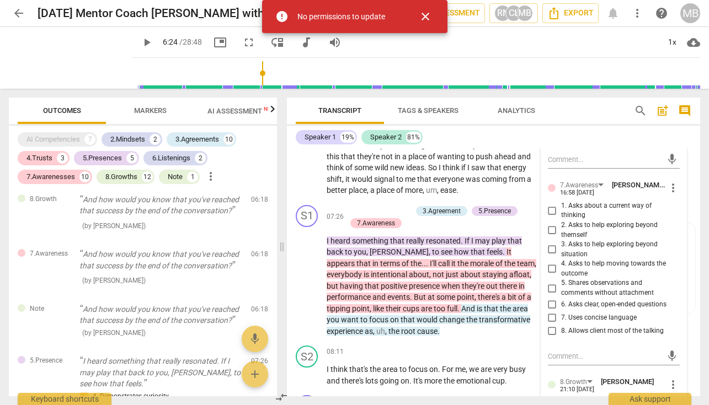
scroll to position [1456, 0]
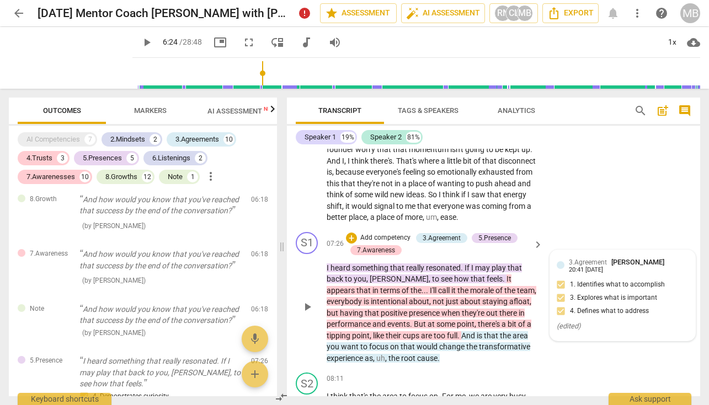
click at [599, 262] on span "3.Agreement" at bounding box center [587, 263] width 38 height 8
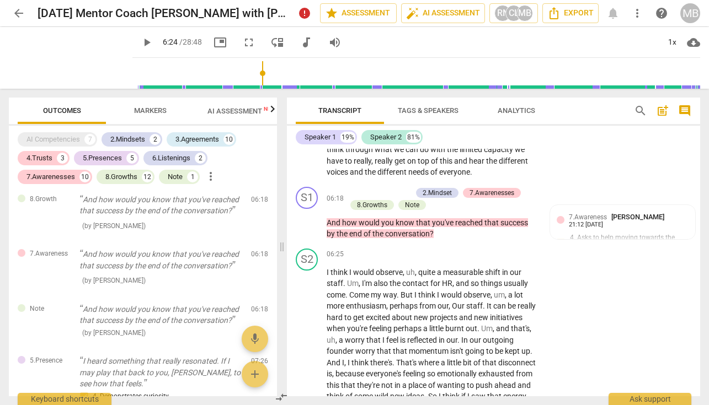
scroll to position [1268, 0]
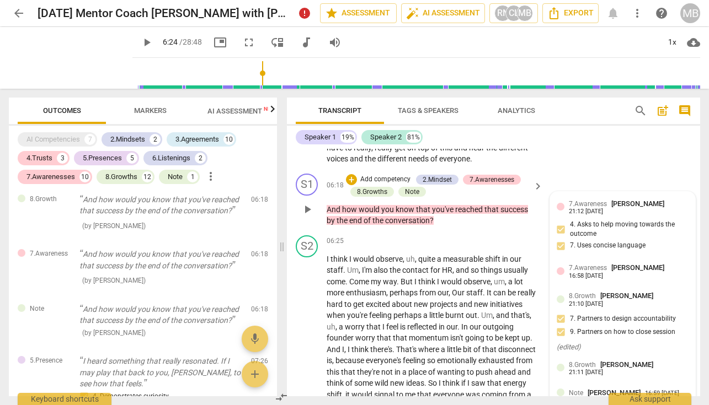
click at [664, 215] on div "7.Awareness [PERSON_NAME] 21:12 [DATE]" at bounding box center [628, 206] width 120 height 17
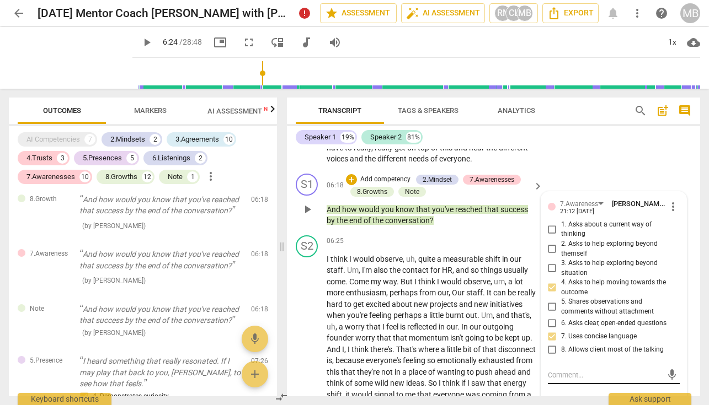
click at [581, 372] on div "mic" at bounding box center [614, 376] width 132 height 18
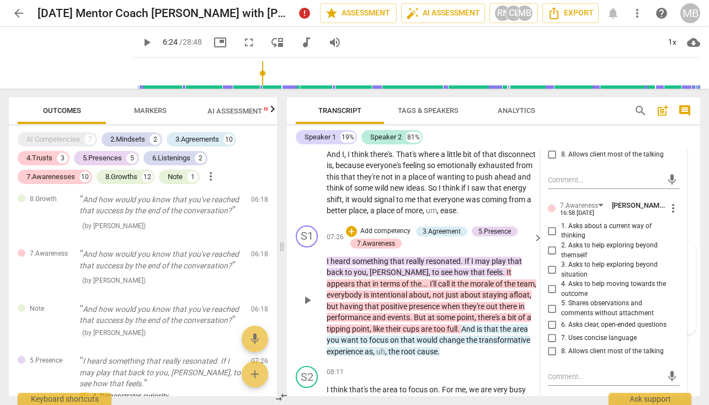
scroll to position [1479, 0]
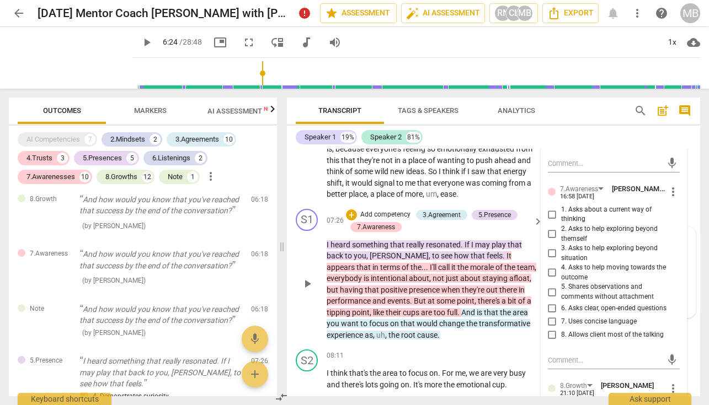
click at [551, 255] on input "3. Asks to help exploring beyond situation" at bounding box center [552, 253] width 18 height 13
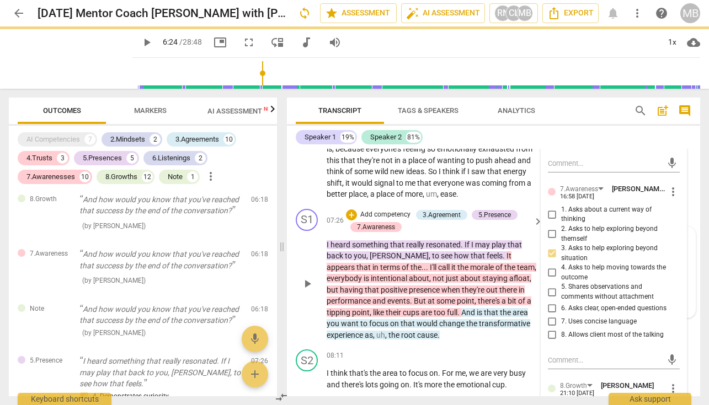
click at [550, 233] on input "2. Asks to help exploring beyond themself" at bounding box center [552, 234] width 18 height 13
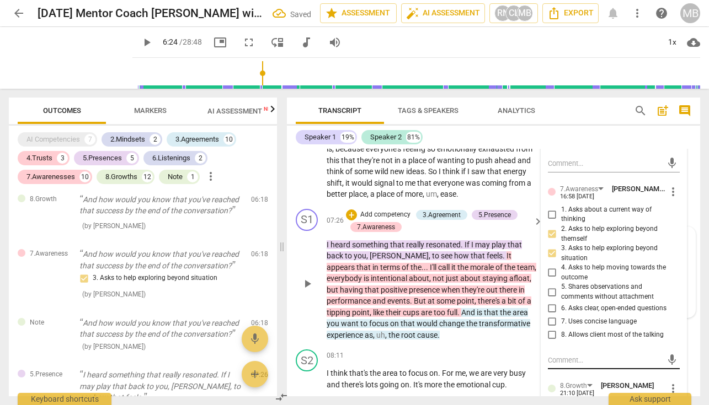
click at [552, 358] on textarea at bounding box center [605, 360] width 114 height 10
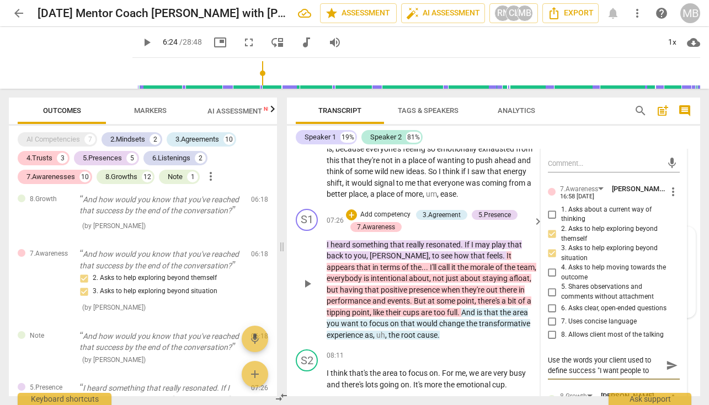
scroll to position [9, 0]
click at [551, 308] on input "6. Asks clear, open-ended questions" at bounding box center [552, 308] width 18 height 13
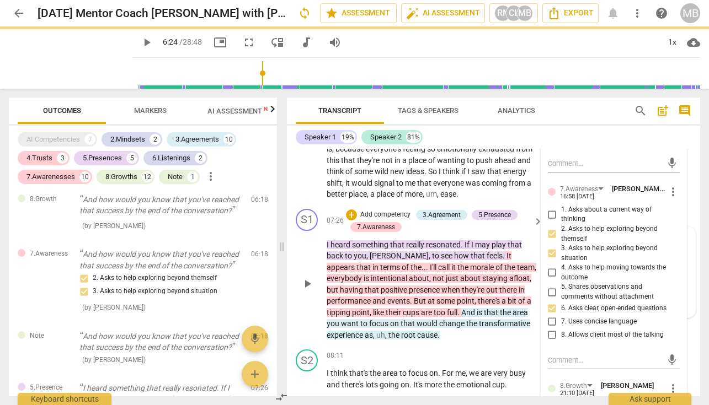
scroll to position [0, 0]
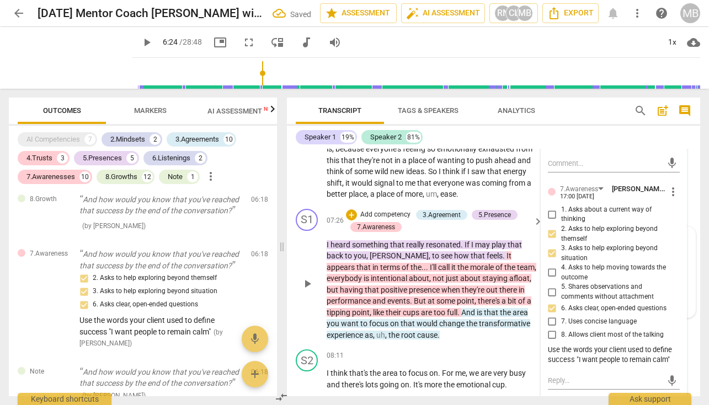
click at [550, 336] on input "8. Allows client most of the talking" at bounding box center [552, 335] width 18 height 13
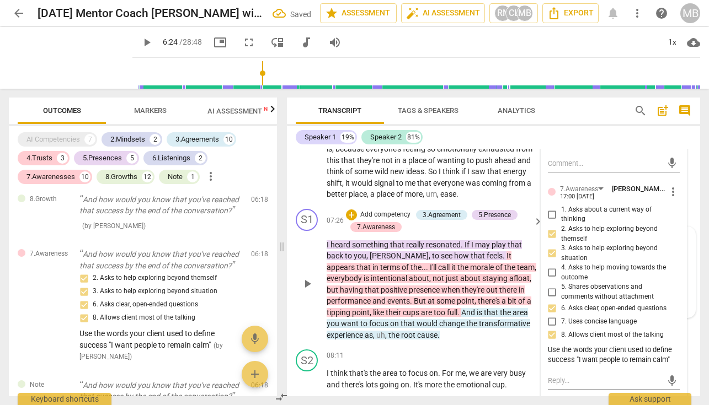
click at [374, 176] on span "some" at bounding box center [364, 171] width 20 height 9
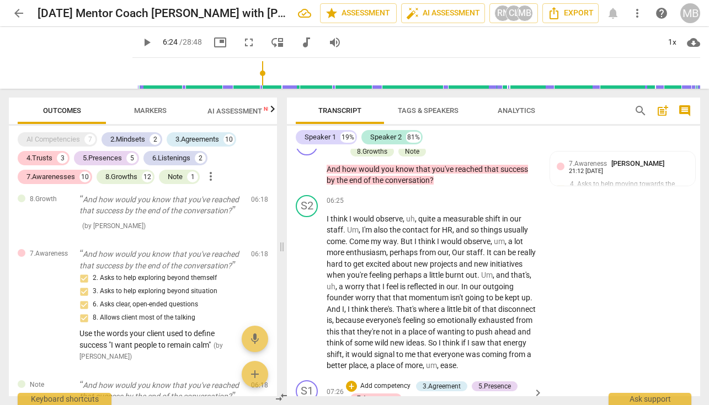
scroll to position [1281, 0]
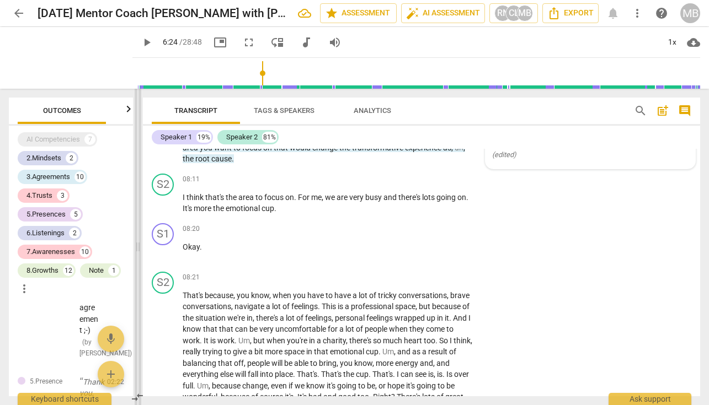
drag, startPoint x: 279, startPoint y: 112, endPoint x: 136, endPoint y: 102, distance: 143.7
click at [136, 102] on span at bounding box center [138, 247] width 7 height 316
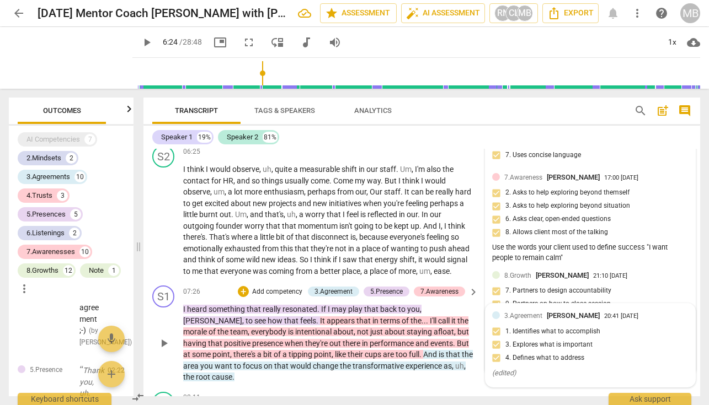
scroll to position [1067, 0]
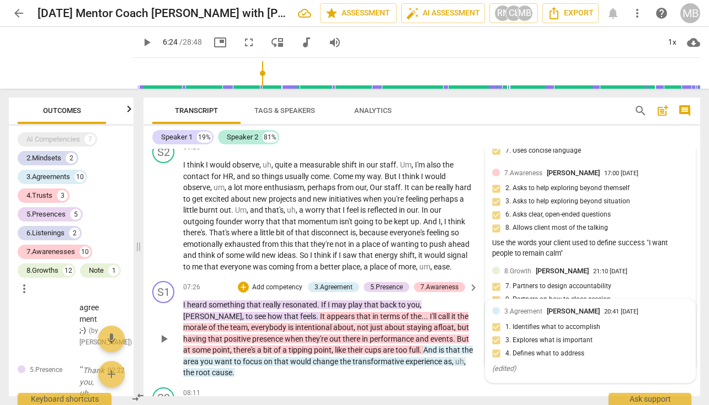
click at [527, 349] on span "[PERSON_NAME]" at bounding box center [549, 353] width 53 height 8
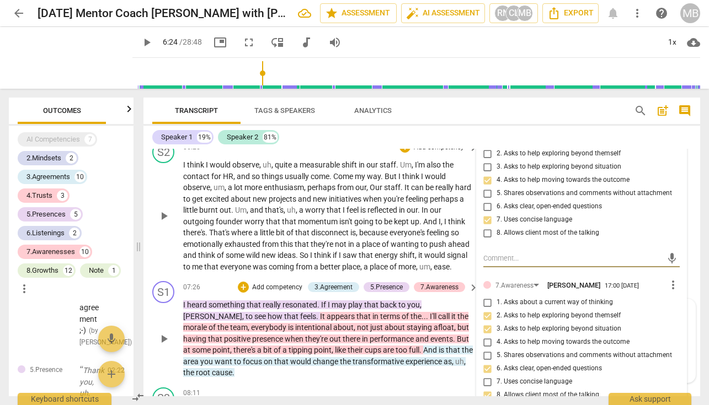
click at [265, 206] on span "and" at bounding box center [257, 210] width 15 height 9
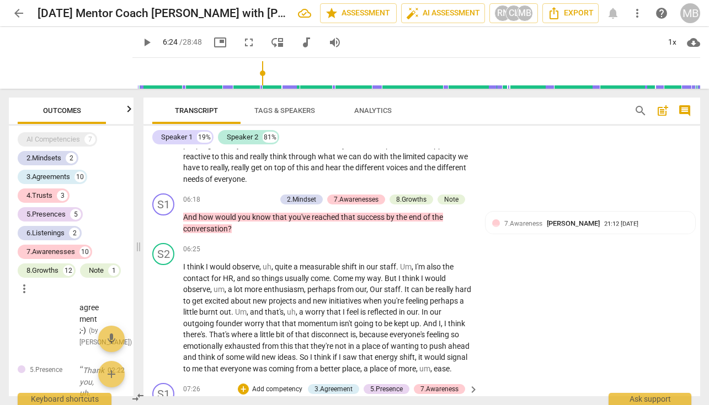
scroll to position [944, 0]
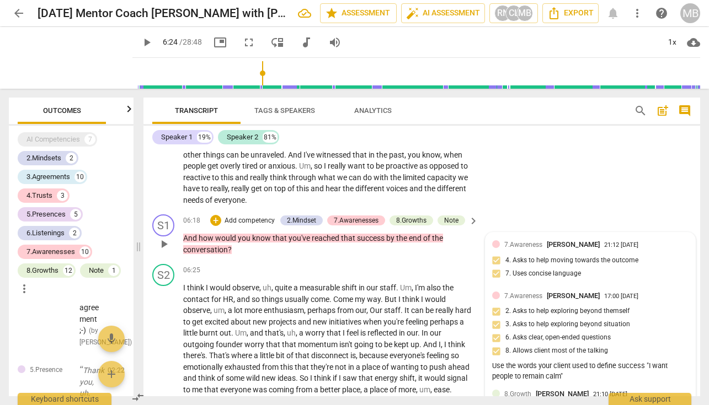
click at [524, 363] on div "Use the words your client used to define success "I want people to remain calm"" at bounding box center [590, 371] width 196 height 21
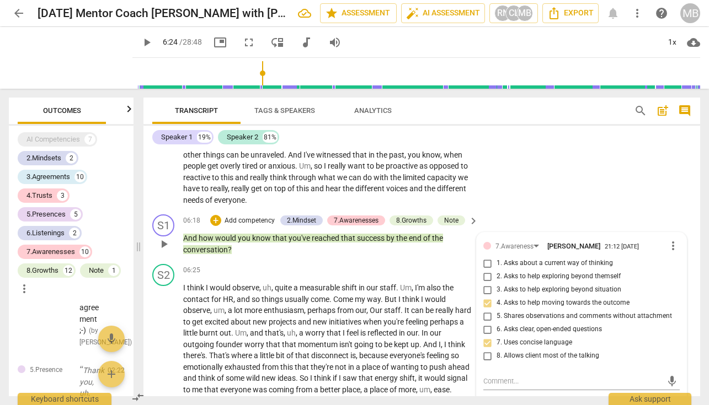
click at [615, 355] on label "8. Allows client most of the talking" at bounding box center [577, 356] width 196 height 13
click at [496, 355] on input "8. Allows client most of the talking" at bounding box center [488, 356] width 18 height 13
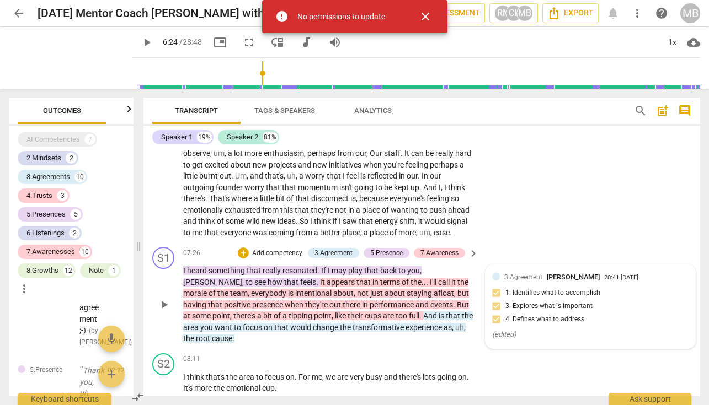
scroll to position [1049, 0]
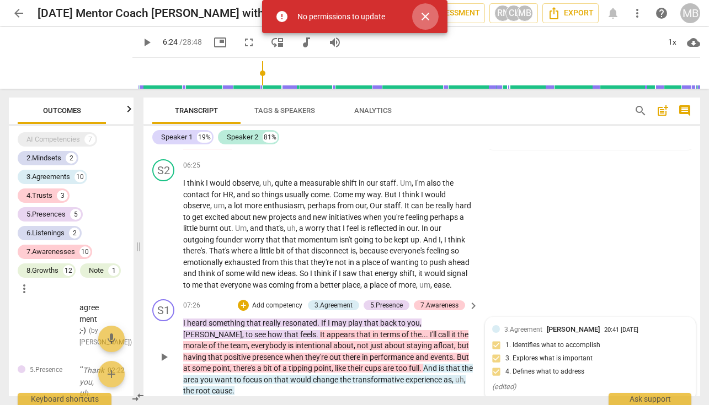
click at [426, 17] on span "close" at bounding box center [424, 16] width 13 height 13
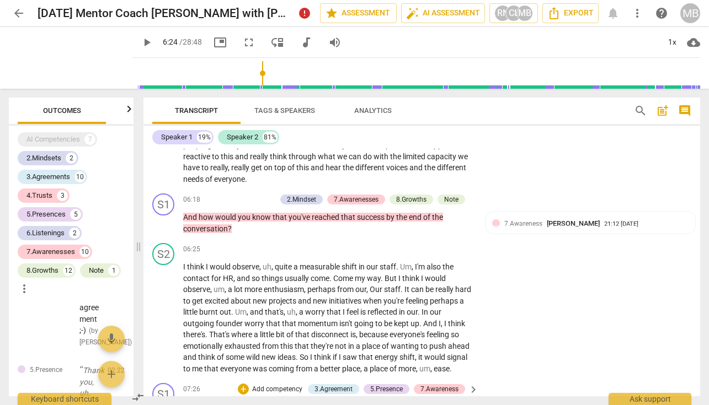
scroll to position [965, 0]
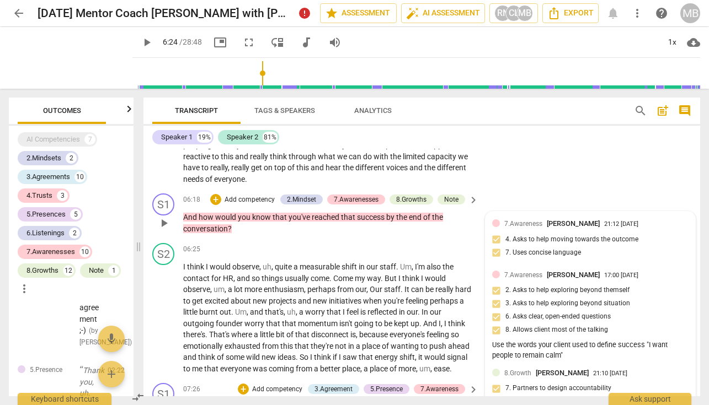
click at [551, 340] on div "Use the words your client used to define success "I want people to remain calm"" at bounding box center [590, 350] width 196 height 21
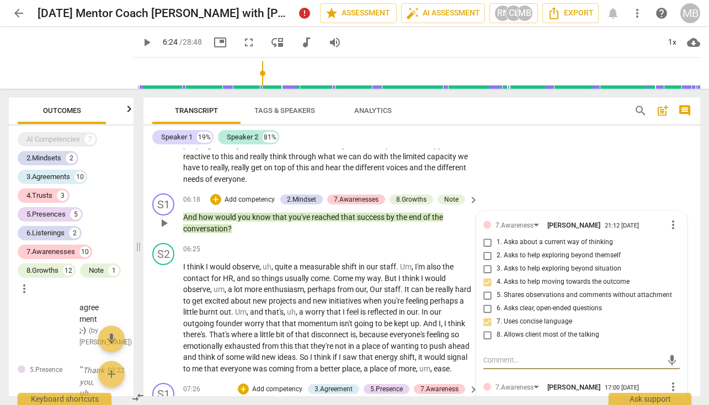
click at [575, 383] on span "[PERSON_NAME]" at bounding box center [573, 387] width 53 height 8
click at [667, 380] on span "more_vert" at bounding box center [672, 386] width 13 height 13
click at [670, 357] on li "Edit" at bounding box center [680, 361] width 38 height 21
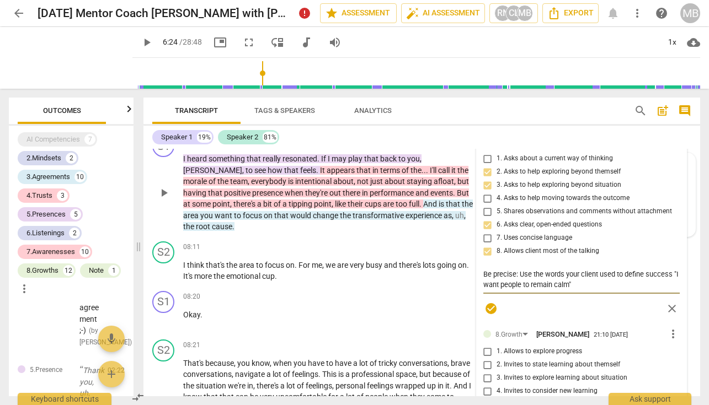
click at [592, 277] on textarea "Be precise: Use the words your client used to define success "I want people to …" at bounding box center [581, 279] width 196 height 21
click at [208, 189] on span "having" at bounding box center [195, 193] width 25 height 9
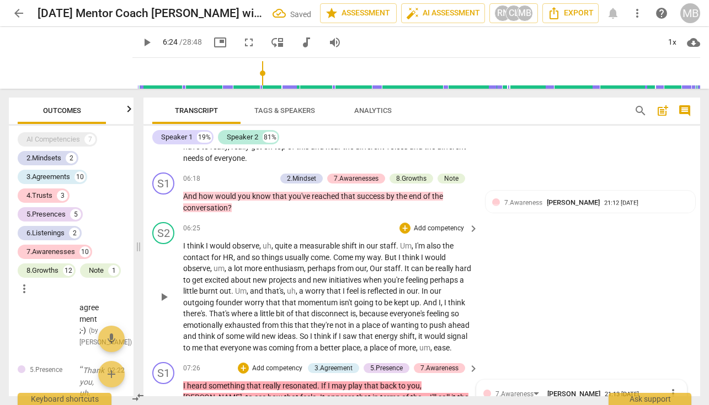
scroll to position [1135, 0]
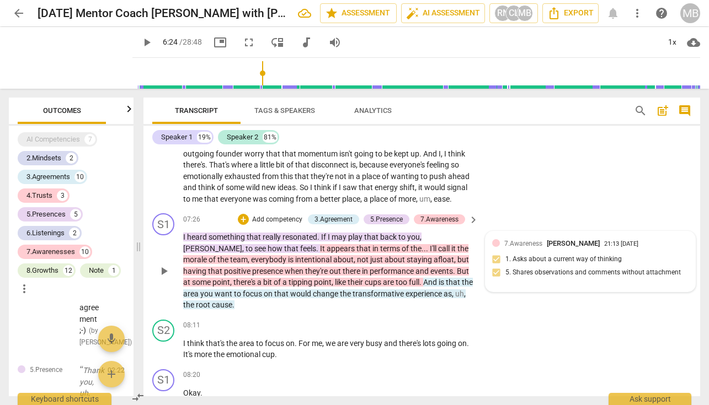
click at [140, 41] on span "play_arrow" at bounding box center [146, 42] width 13 height 13
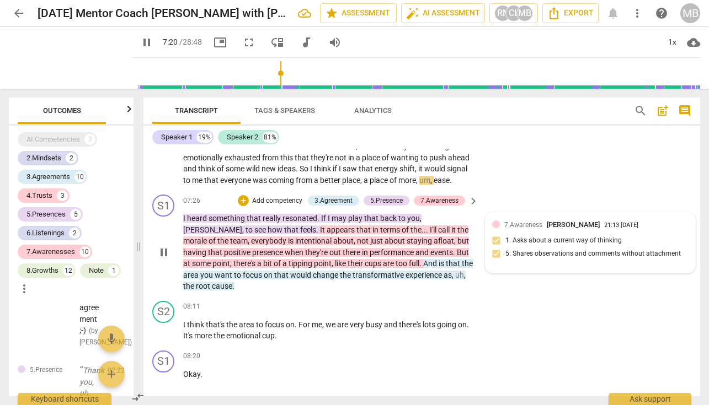
scroll to position [1164, 0]
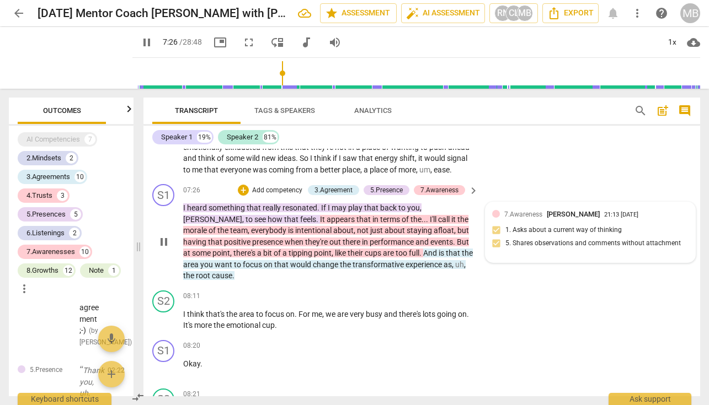
click at [140, 42] on span "pause" at bounding box center [146, 42] width 13 height 13
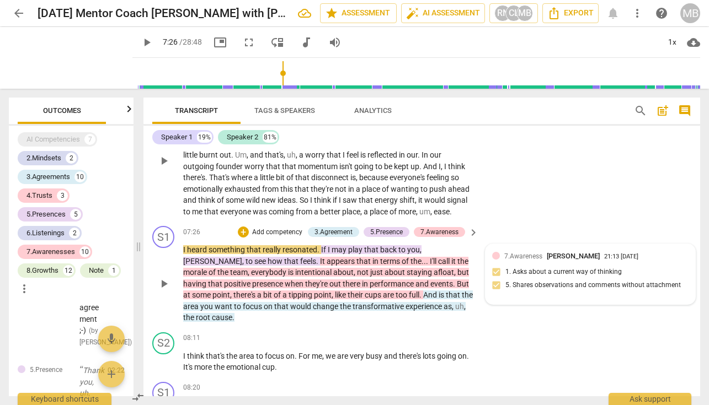
click at [314, 207] on span "from" at bounding box center [305, 211] width 18 height 9
click at [695, 211] on div "S2 play_arrow pause 06:25 + Add competency keyboard_arrow_right I think I would…" at bounding box center [421, 152] width 556 height 140
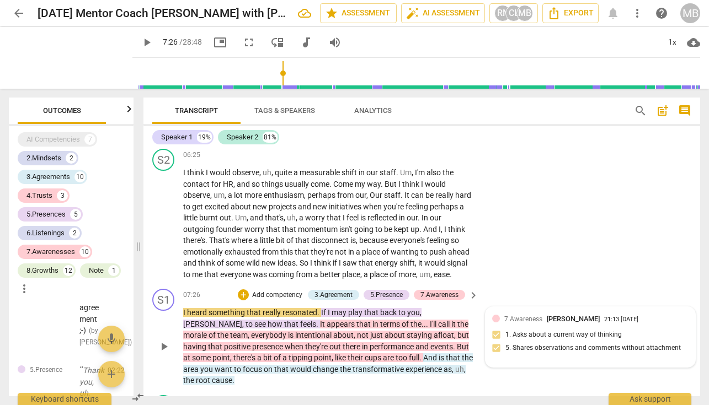
scroll to position [1049, 0]
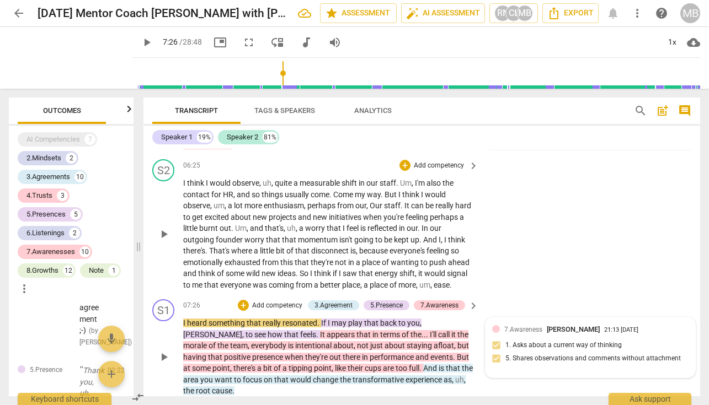
click at [435, 161] on p "Add competency" at bounding box center [438, 166] width 52 height 10
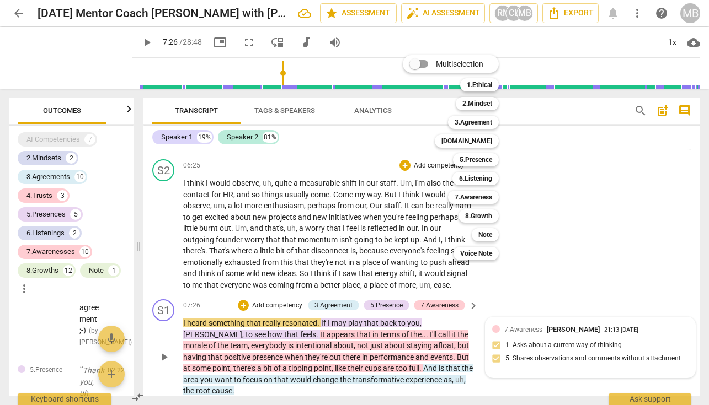
click at [390, 260] on div at bounding box center [354, 202] width 709 height 405
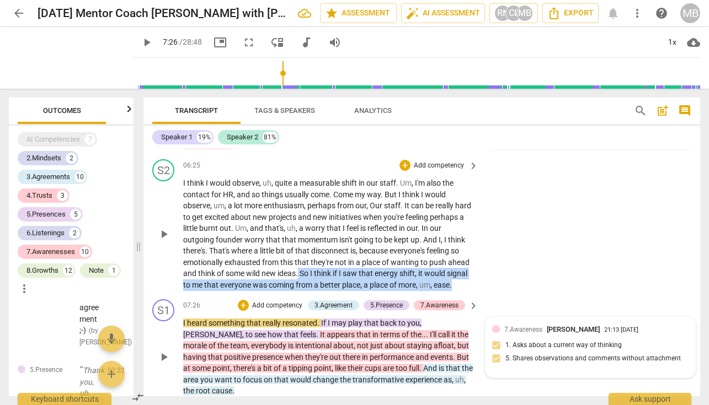
drag, startPoint x: 341, startPoint y: 262, endPoint x: 227, endPoint y: 284, distance: 116.7
click at [227, 284] on p "I think I would observe , uh , quite a measurable shift in our staff . Um , I'm…" at bounding box center [327, 234] width 289 height 113
click at [240, 270] on icon "button" at bounding box center [241, 270] width 7 height 8
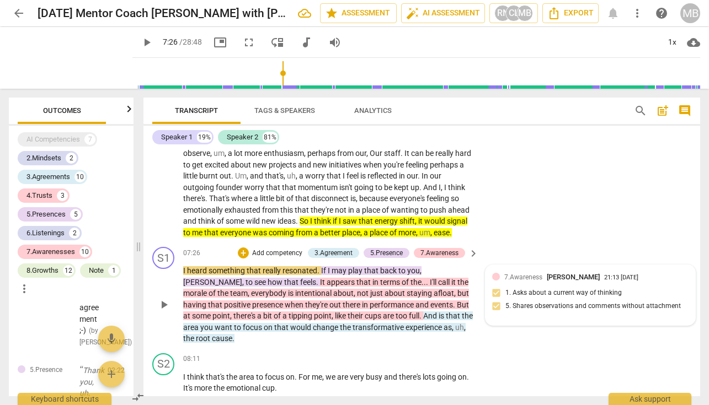
scroll to position [1112, 0]
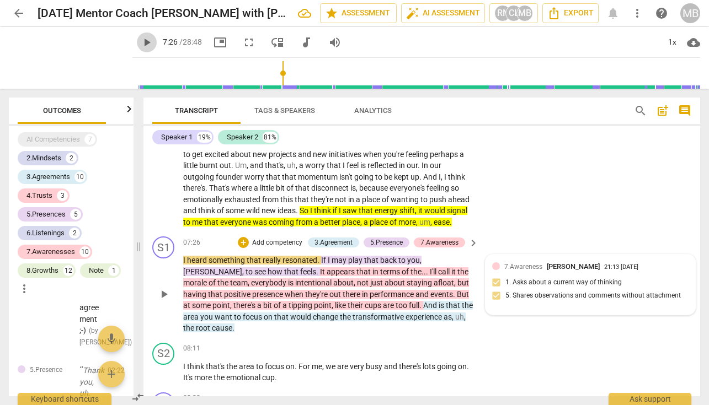
click at [140, 40] on span "play_arrow" at bounding box center [146, 42] width 13 height 13
click at [162, 292] on span "pause" at bounding box center [163, 294] width 13 height 13
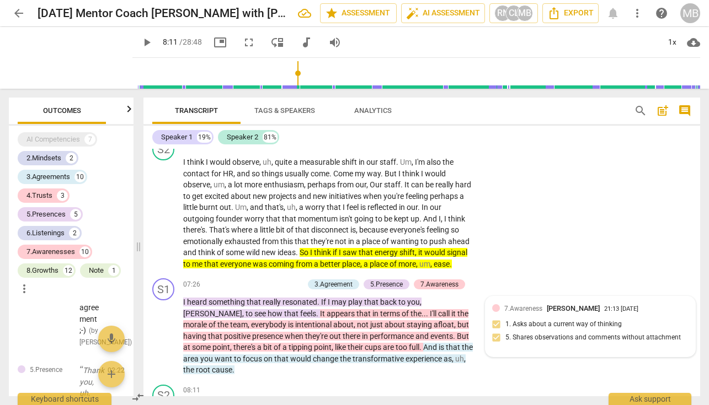
scroll to position [1028, 0]
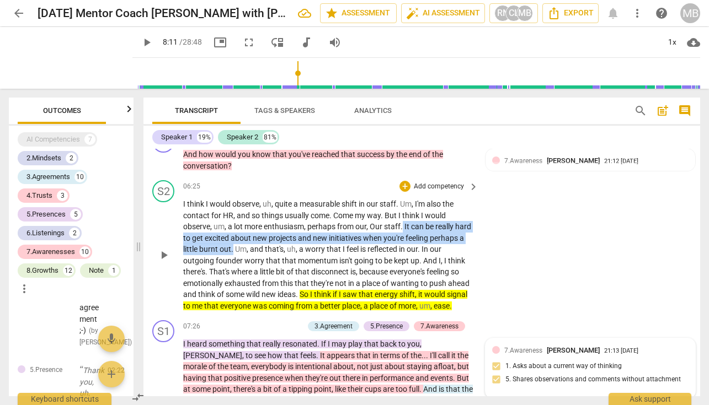
drag, startPoint x: 403, startPoint y: 219, endPoint x: 269, endPoint y: 242, distance: 135.9
click at [269, 242] on p "I think I would observe , uh , quite a measurable shift in our staff . Um , I'm…" at bounding box center [327, 254] width 289 height 113
click at [296, 225] on icon "button" at bounding box center [295, 225] width 7 height 8
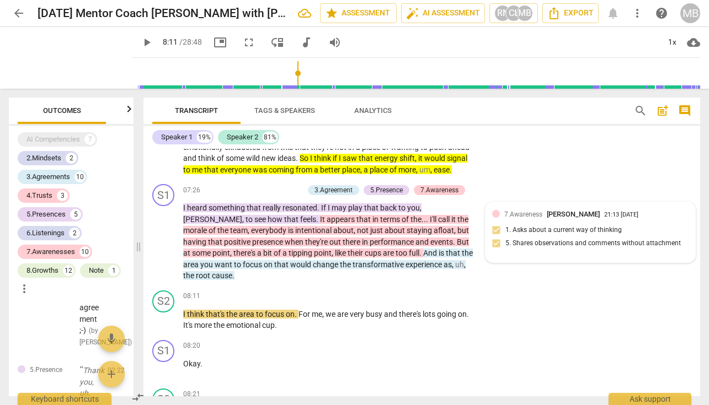
scroll to position [1174, 0]
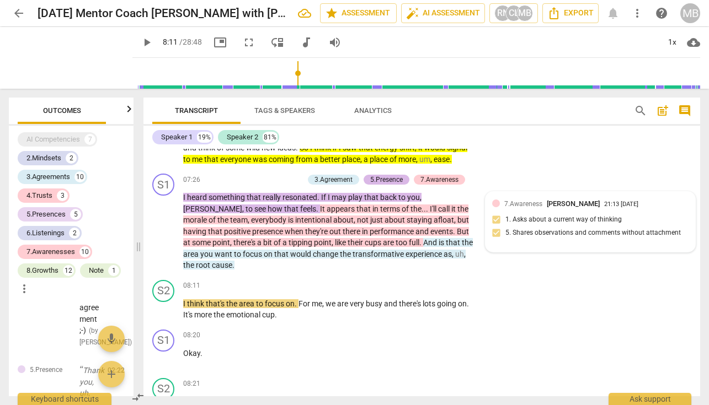
click at [382, 177] on div "5.Presence" at bounding box center [386, 180] width 33 height 10
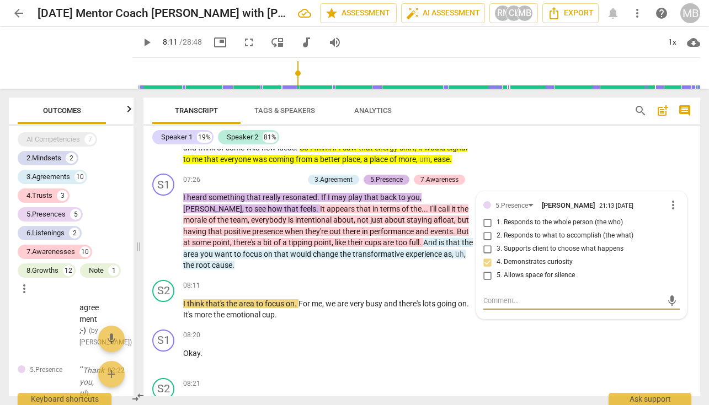
scroll to position [5726, 0]
click at [485, 234] on input "2. Responds to what to accomplish (the what)" at bounding box center [488, 235] width 18 height 13
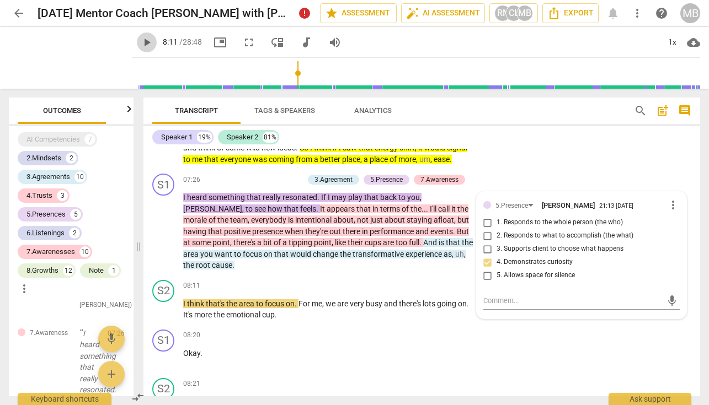
click at [140, 42] on span "play_arrow" at bounding box center [146, 42] width 13 height 13
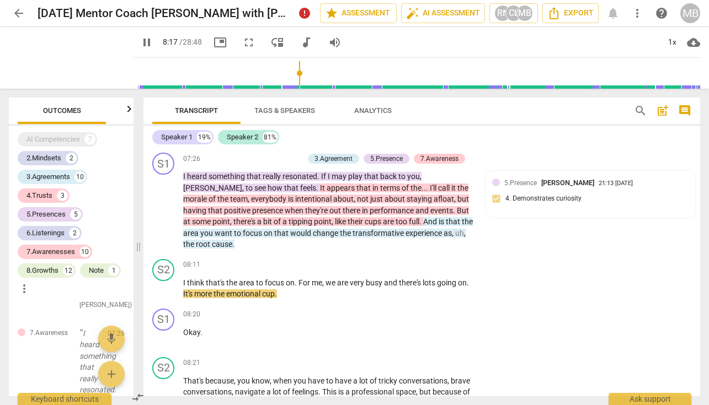
scroll to position [1206, 0]
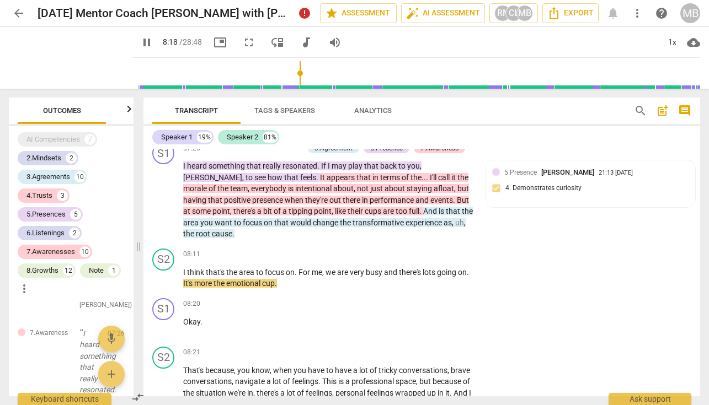
click at [140, 42] on span "pause" at bounding box center [146, 42] width 13 height 13
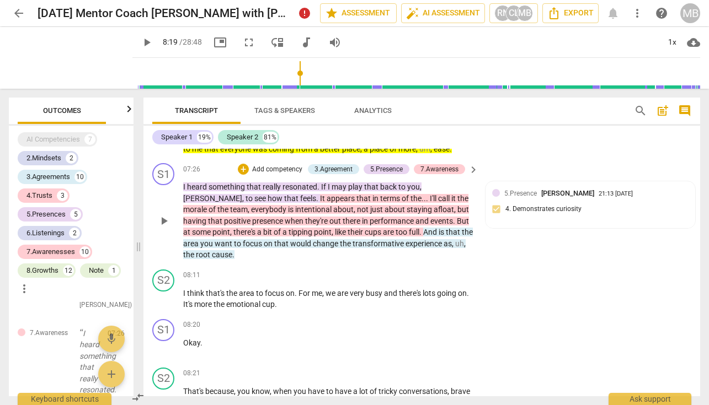
click at [276, 168] on p "Add competency" at bounding box center [277, 170] width 52 height 10
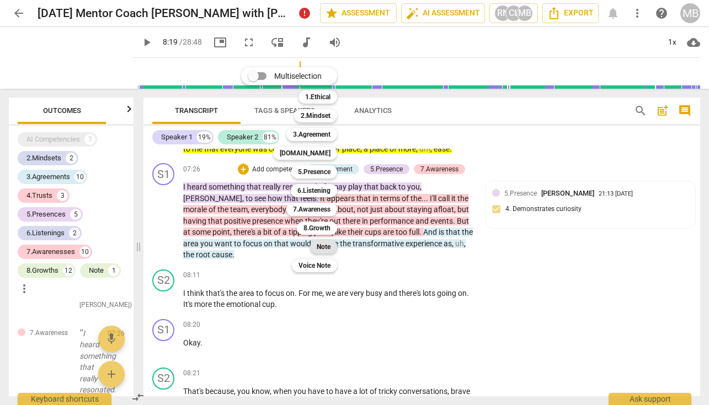
click at [321, 247] on b "Note" at bounding box center [323, 246] width 14 height 13
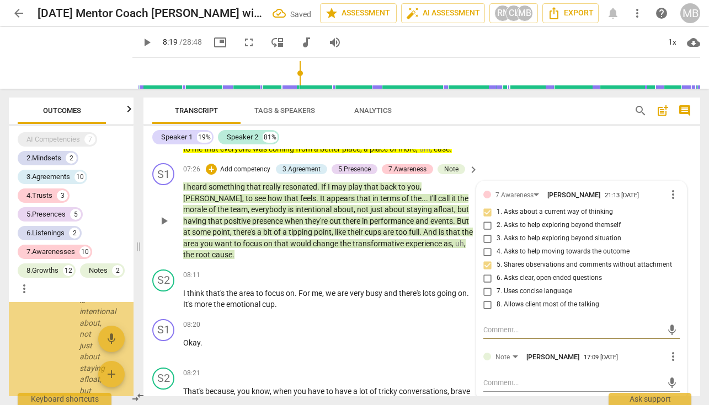
scroll to position [7578, 0]
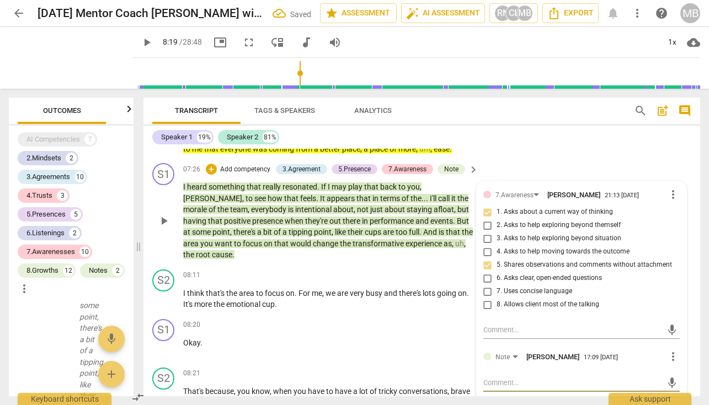
click at [506, 380] on textarea at bounding box center [572, 383] width 179 height 10
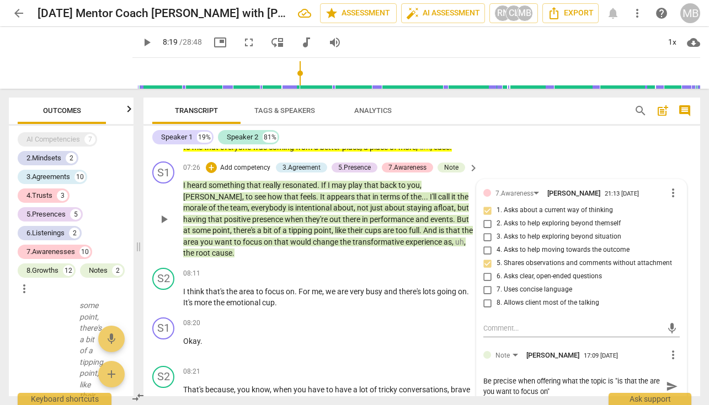
drag, startPoint x: 613, startPoint y: 382, endPoint x: 477, endPoint y: 376, distance: 135.2
click at [477, 376] on div "7.Awareness [PERSON_NAME] 21:13 [DATE] more_vert 1. Asks about a current way of…" at bounding box center [581, 295] width 210 height 230
click at [608, 380] on textarea ""is that the are you want to focus on"" at bounding box center [572, 381] width 179 height 10
click at [666, 383] on span "send" at bounding box center [672, 381] width 12 height 12
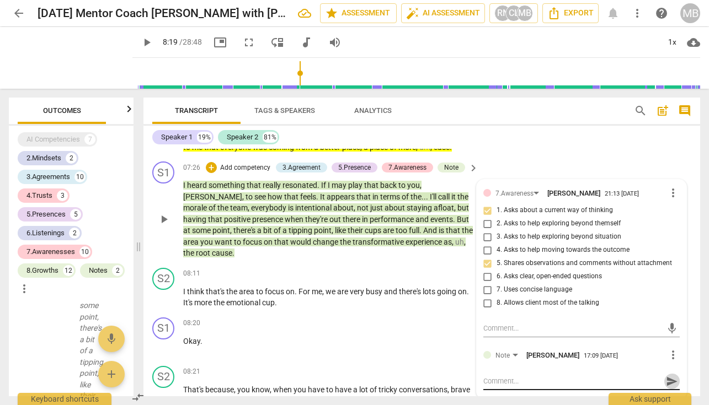
scroll to position [0, 0]
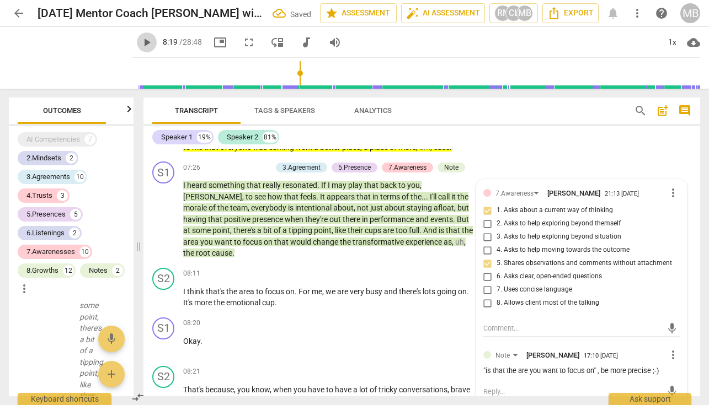
click at [140, 41] on span "play_arrow" at bounding box center [146, 42] width 13 height 13
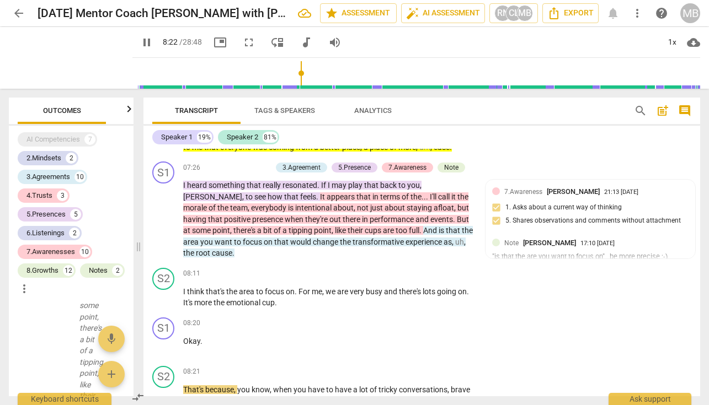
click at [700, 222] on div "Transcript Tags & Speakers Analytics search post_add comment Speaker 1 19% Spea…" at bounding box center [424, 247] width 570 height 316
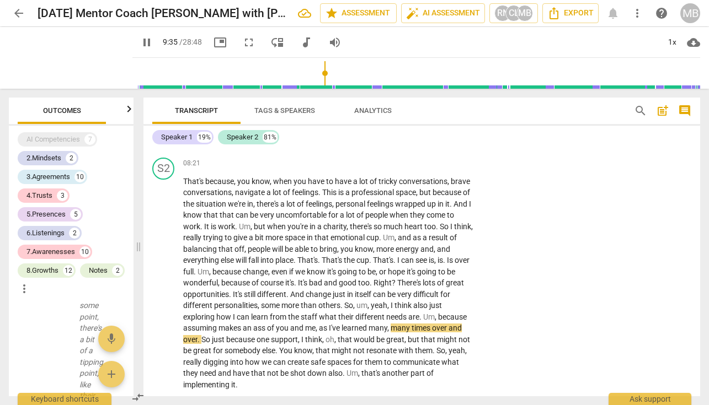
scroll to position [1416, 0]
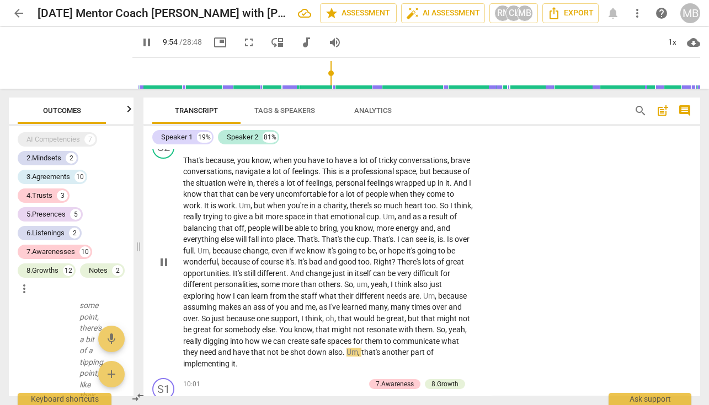
click at [162, 260] on span "pause" at bounding box center [163, 262] width 13 height 13
click at [163, 260] on span "play_arrow" at bounding box center [163, 262] width 13 height 13
click at [163, 257] on span "pause" at bounding box center [163, 262] width 13 height 13
drag, startPoint x: 266, startPoint y: 182, endPoint x: 345, endPoint y: 183, distance: 78.3
click at [345, 183] on p "That's because , you know , when you have to have a lot of tricky conversations…" at bounding box center [327, 262] width 289 height 215
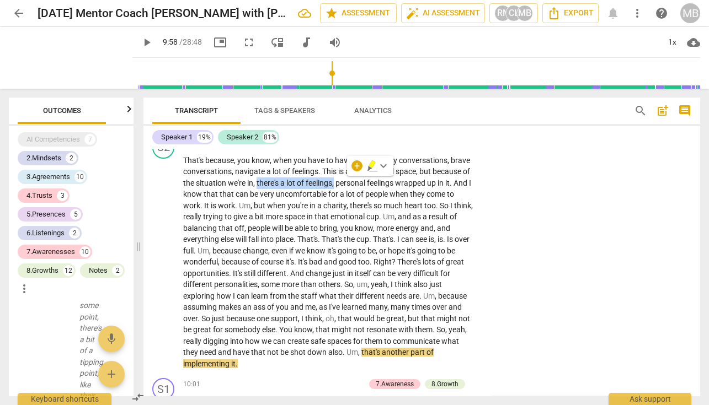
click at [369, 165] on icon "button" at bounding box center [372, 165] width 11 height 13
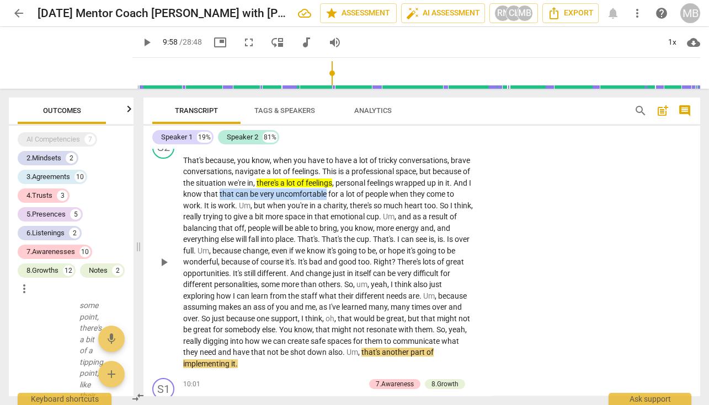
drag, startPoint x: 239, startPoint y: 190, endPoint x: 344, endPoint y: 193, distance: 105.4
click at [345, 193] on p "That's because , you know , when you have to have a lot of tricky conversations…" at bounding box center [327, 262] width 289 height 215
click at [374, 174] on icon "button" at bounding box center [372, 175] width 7 height 8
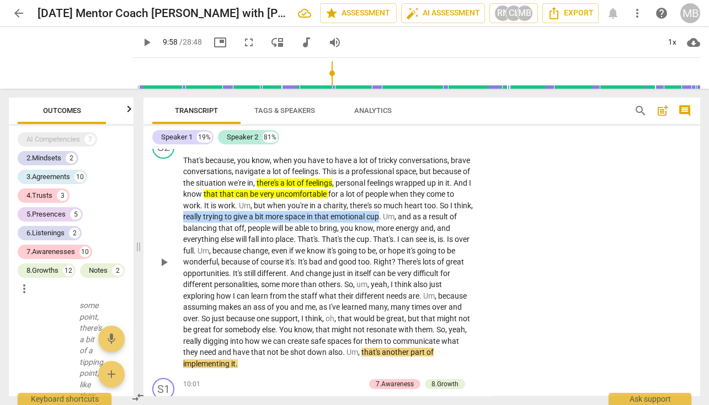
drag, startPoint x: 203, startPoint y: 214, endPoint x: 401, endPoint y: 217, distance: 198.0
click at [401, 217] on p "That's because , you know , when you have to have a lot of tricky conversations…" at bounding box center [327, 262] width 289 height 215
click at [422, 197] on icon "button" at bounding box center [426, 198] width 11 height 13
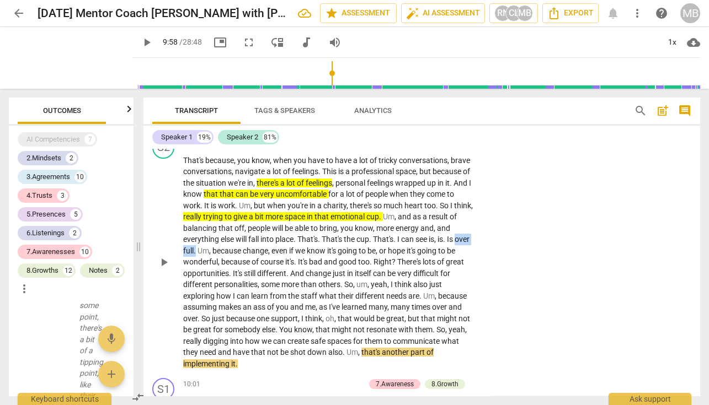
drag, startPoint x: 184, startPoint y: 245, endPoint x: 212, endPoint y: 248, distance: 28.3
click at [212, 248] on p "That's because , you know , when you have to have a lot of tricky conversations…" at bounding box center [327, 262] width 289 height 215
click at [238, 229] on icon "button" at bounding box center [239, 231] width 7 height 8
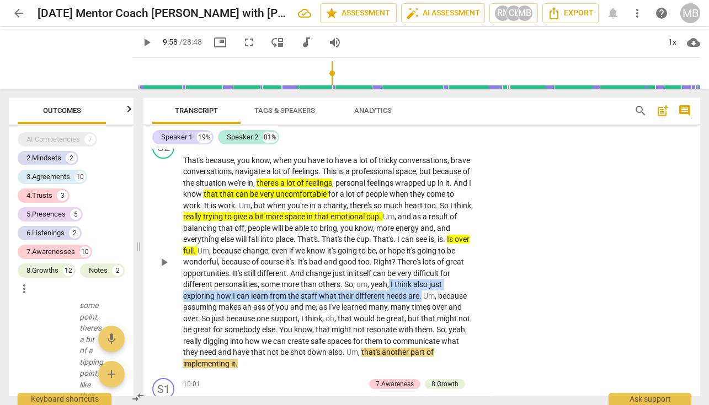
drag, startPoint x: 403, startPoint y: 280, endPoint x: 422, endPoint y: 292, distance: 22.8
click at [422, 292] on p "That's because , you know , when you have to have a lot of tricky conversations…" at bounding box center [327, 262] width 289 height 215
click at [449, 274] on icon "button" at bounding box center [449, 275] width 7 height 8
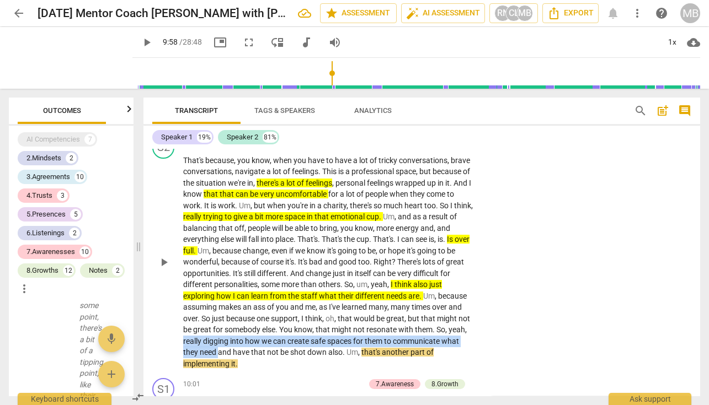
drag, startPoint x: 182, startPoint y: 335, endPoint x: 219, endPoint y: 345, distance: 38.3
click at [219, 345] on div "S2 play_arrow pause 08:21 + Add competency keyboard_arrow_right That's because …" at bounding box center [421, 253] width 556 height 242
click at [243, 330] on icon "button" at bounding box center [243, 330] width 7 height 8
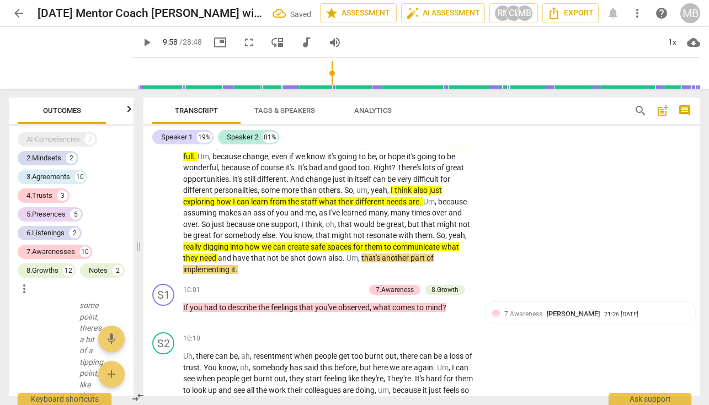
scroll to position [1531, 0]
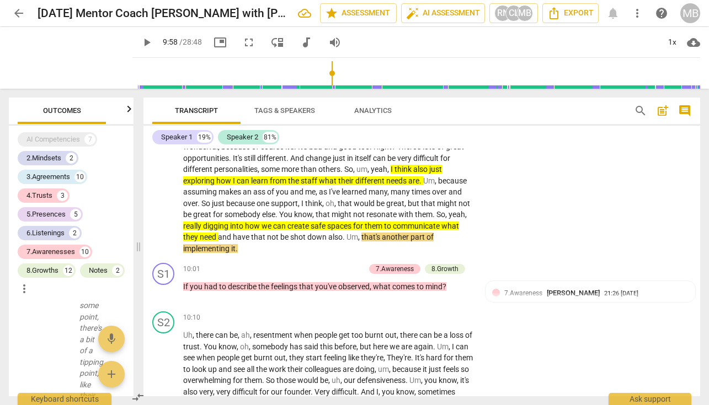
click at [140, 41] on span "play_arrow" at bounding box center [146, 42] width 13 height 13
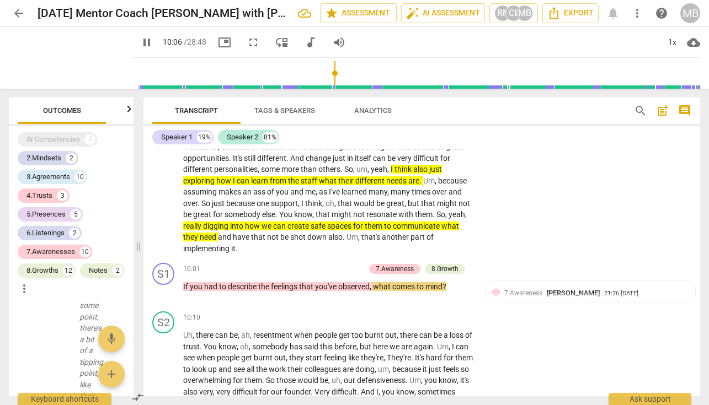
click at [140, 39] on span "pause" at bounding box center [146, 42] width 13 height 13
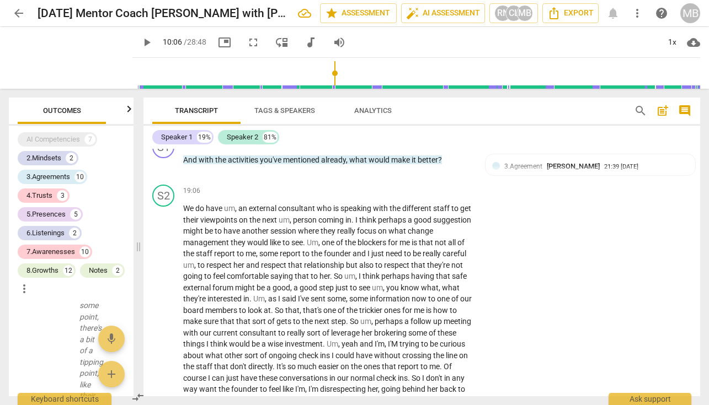
scroll to position [1657, 0]
